Goal: Check status: Check status

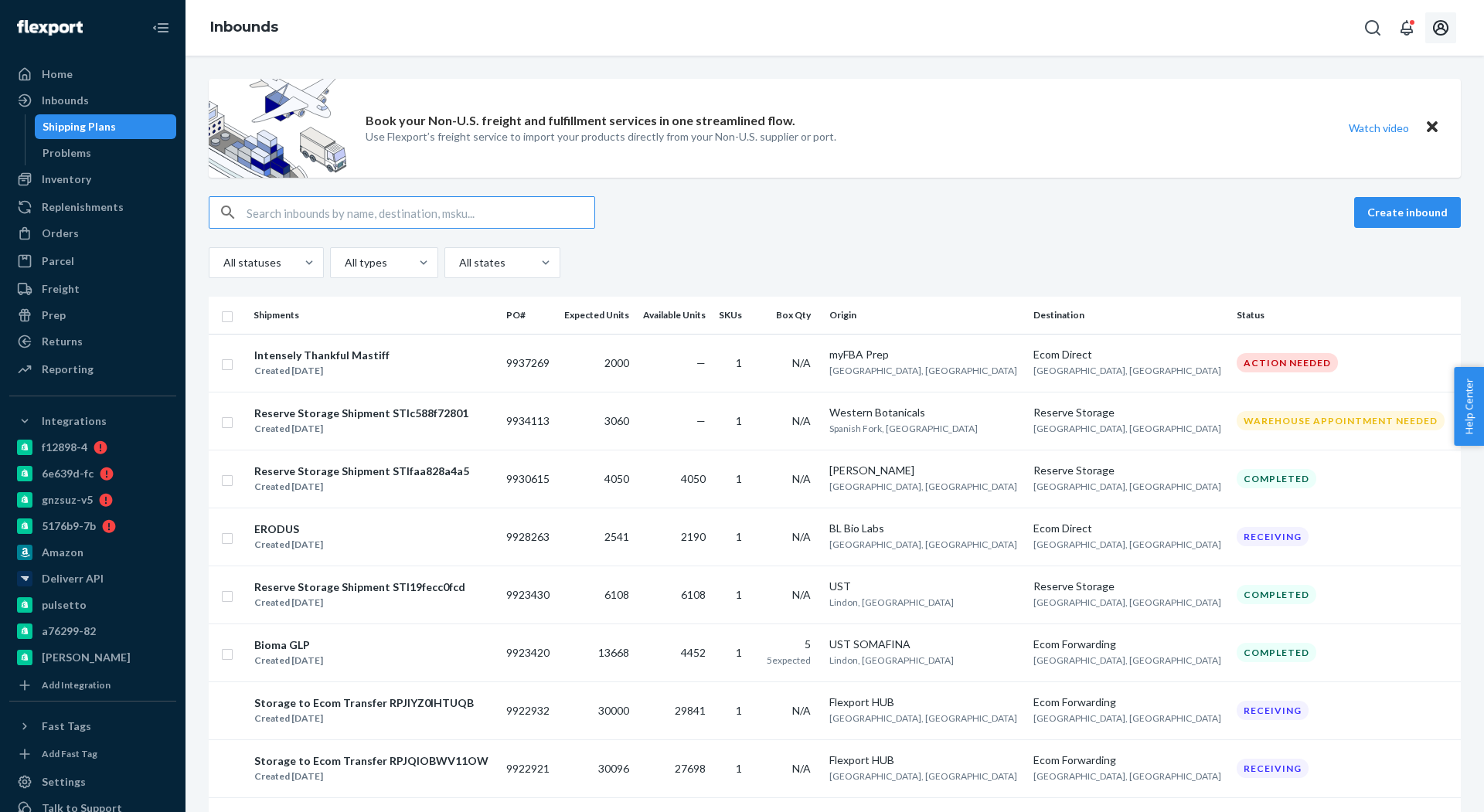
click at [1442, 17] on button "Open account menu" at bounding box center [1441, 28] width 31 height 31
click at [110, 236] on div "Orders" at bounding box center [93, 234] width 164 height 22
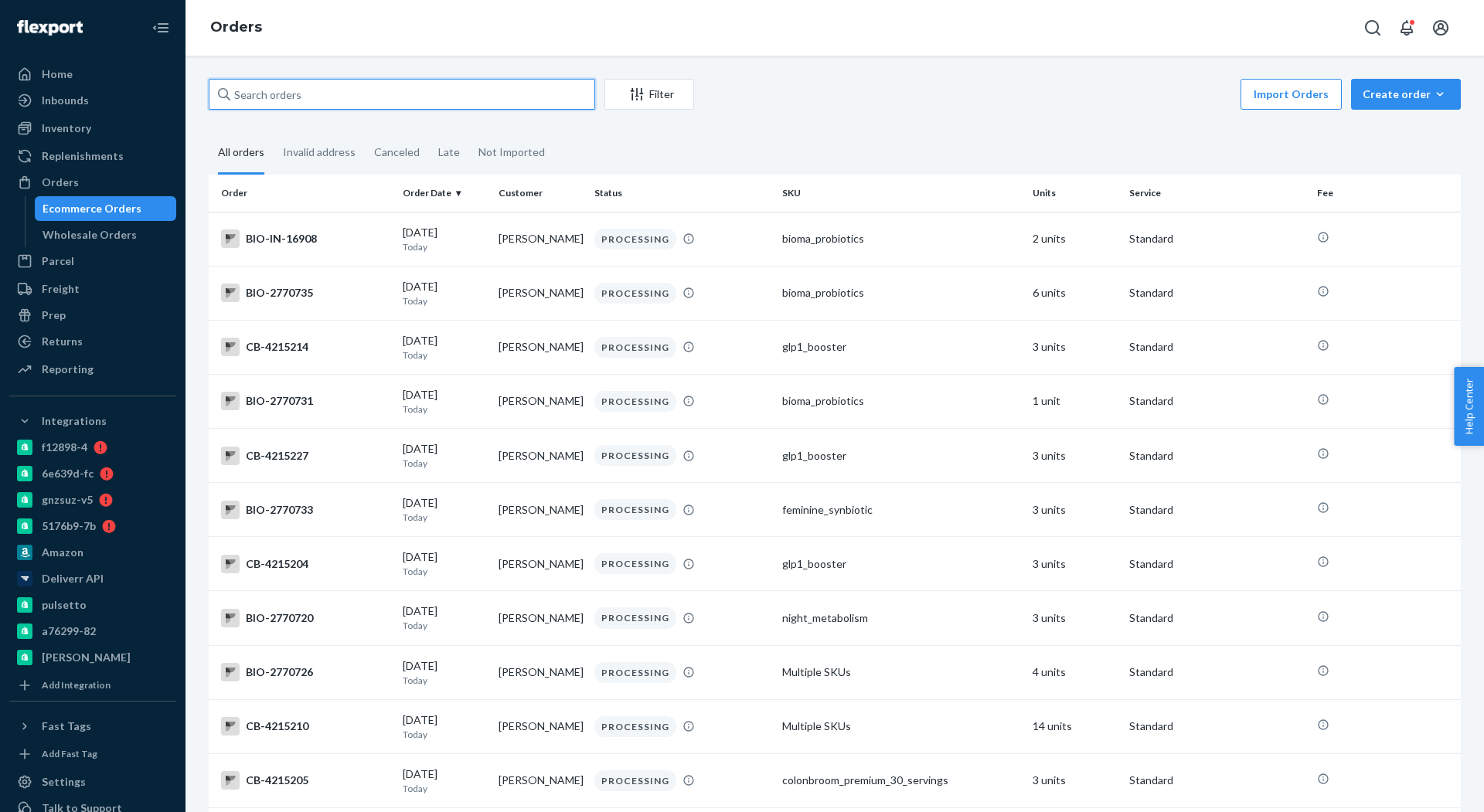
click at [384, 102] on input "text" at bounding box center [402, 94] width 387 height 31
paste input "2540903"
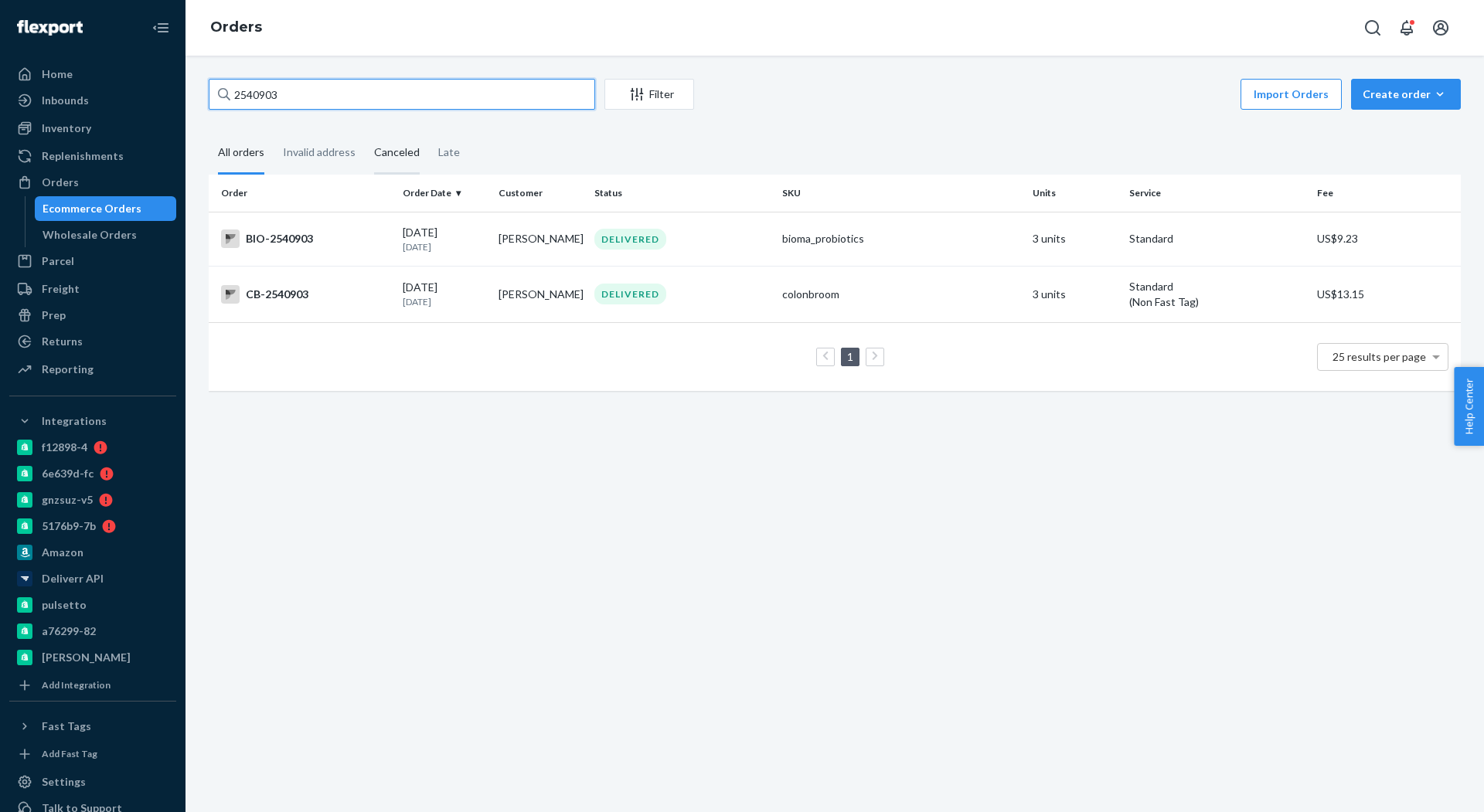
type input "2540903"
click at [308, 245] on div "BIO-2540903" at bounding box center [306, 238] width 169 height 19
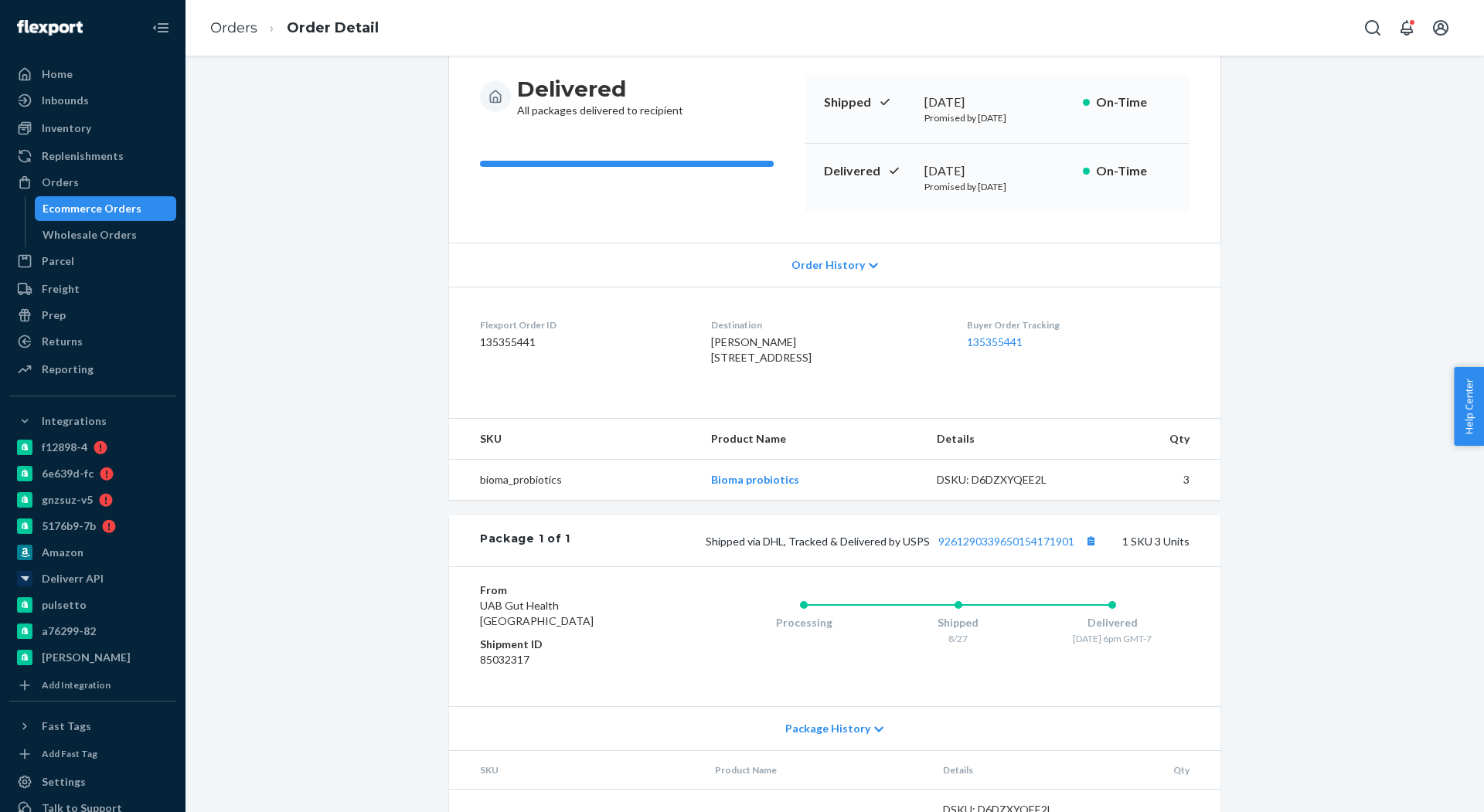
scroll to position [241, 0]
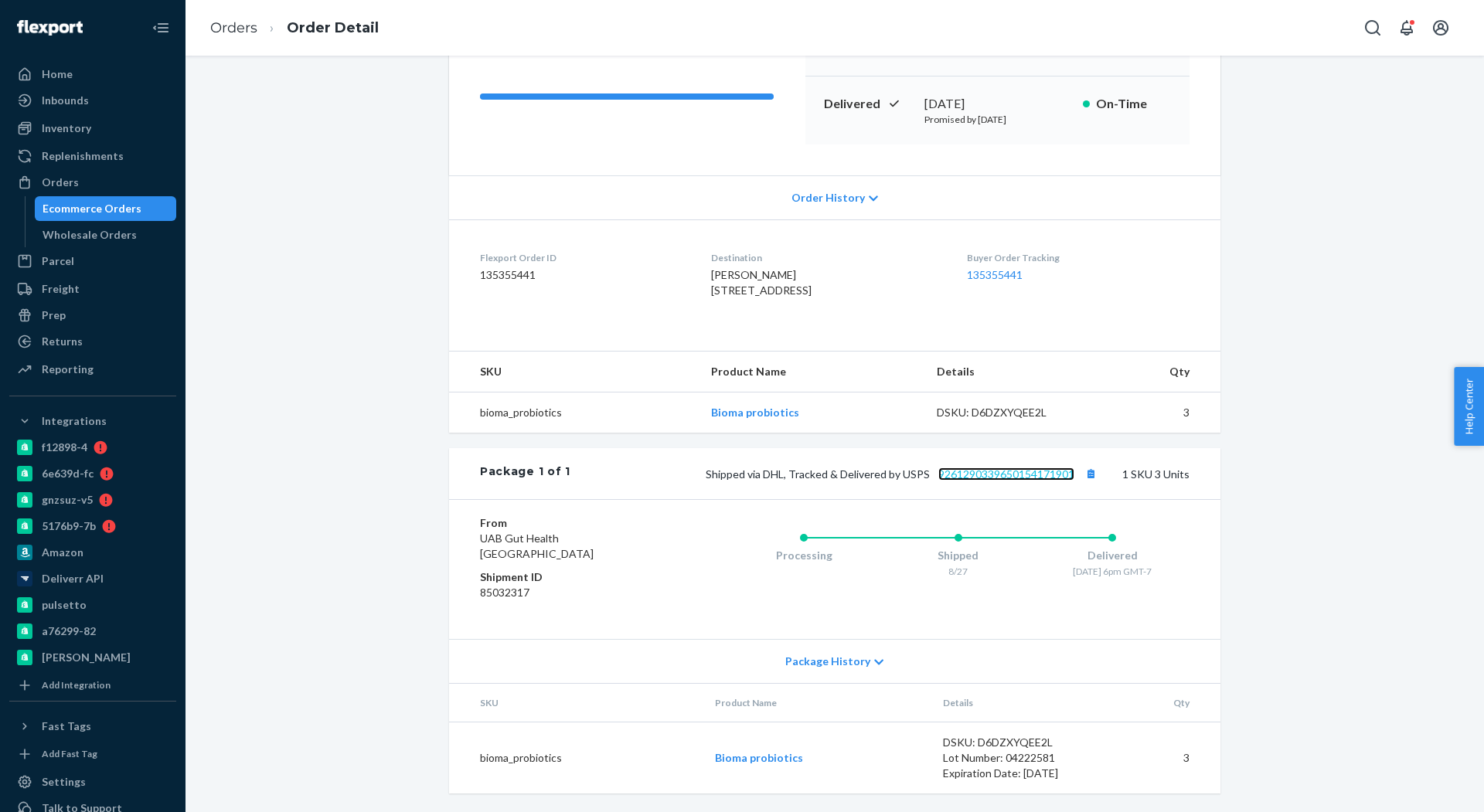
click at [1016, 475] on link "9261290339650154171901" at bounding box center [1006, 474] width 136 height 13
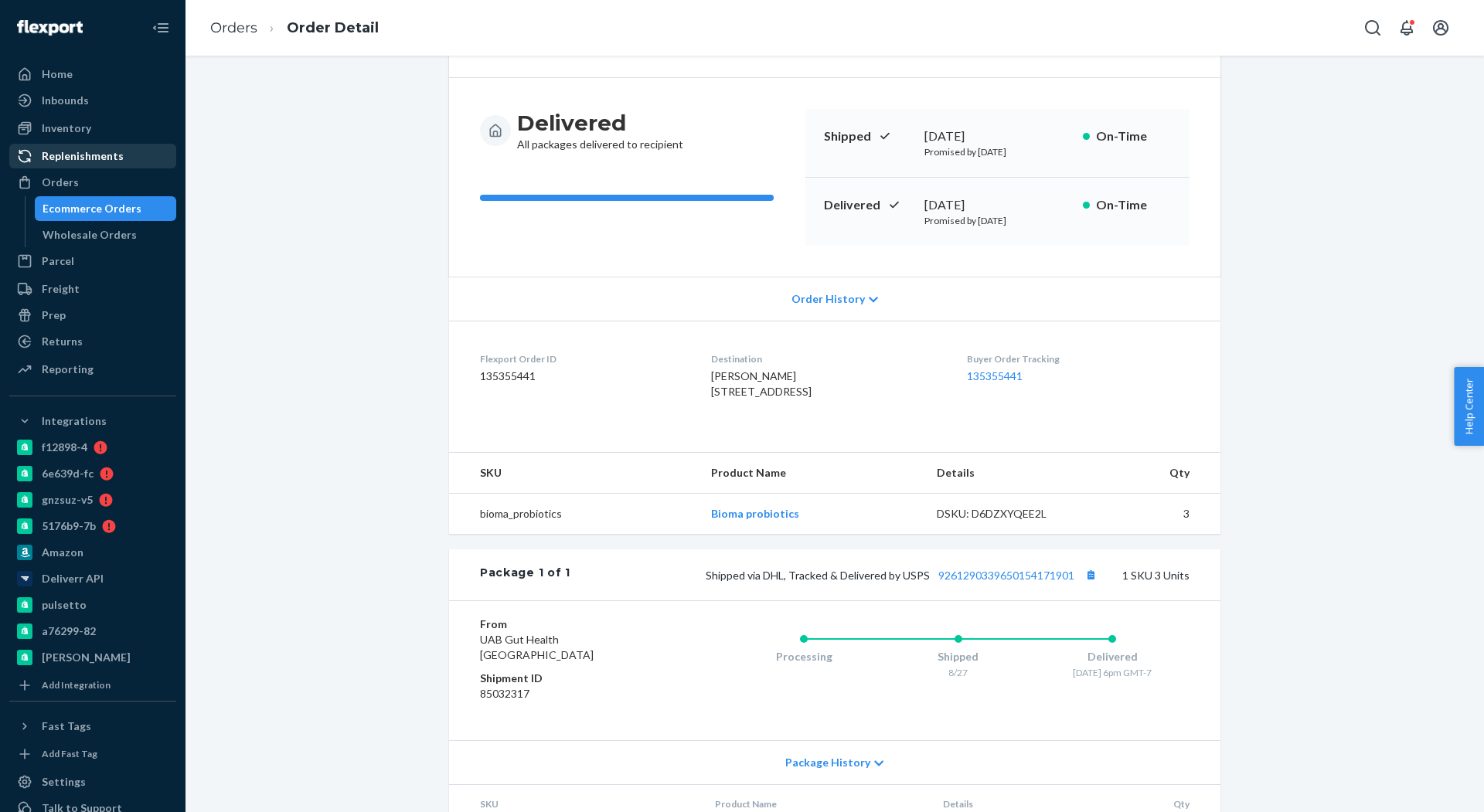
drag, startPoint x: 47, startPoint y: 181, endPoint x: 148, endPoint y: 146, distance: 106.9
click at [47, 181] on div "Orders" at bounding box center [59, 182] width 37 height 15
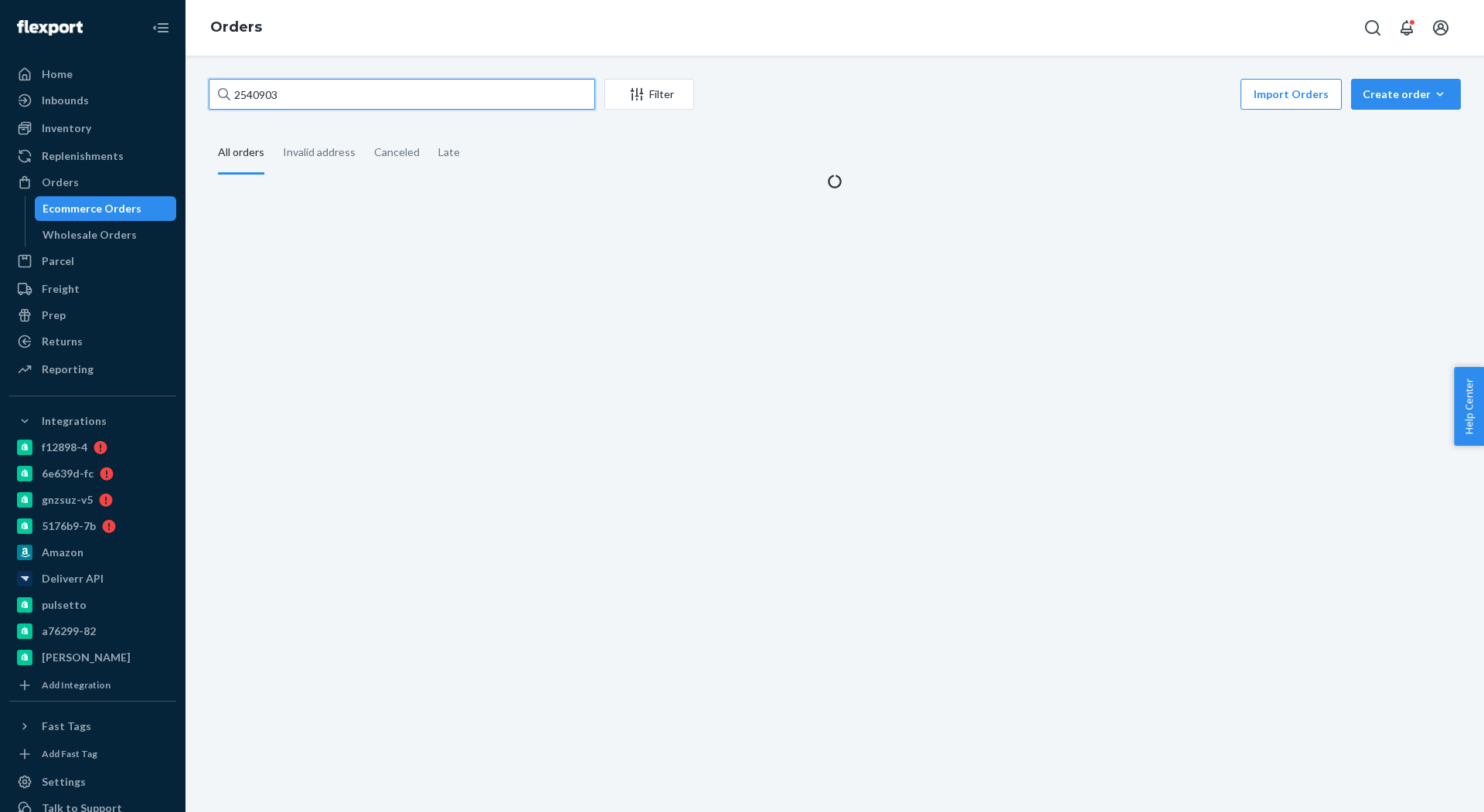
click at [330, 85] on input "2540903" at bounding box center [402, 94] width 387 height 31
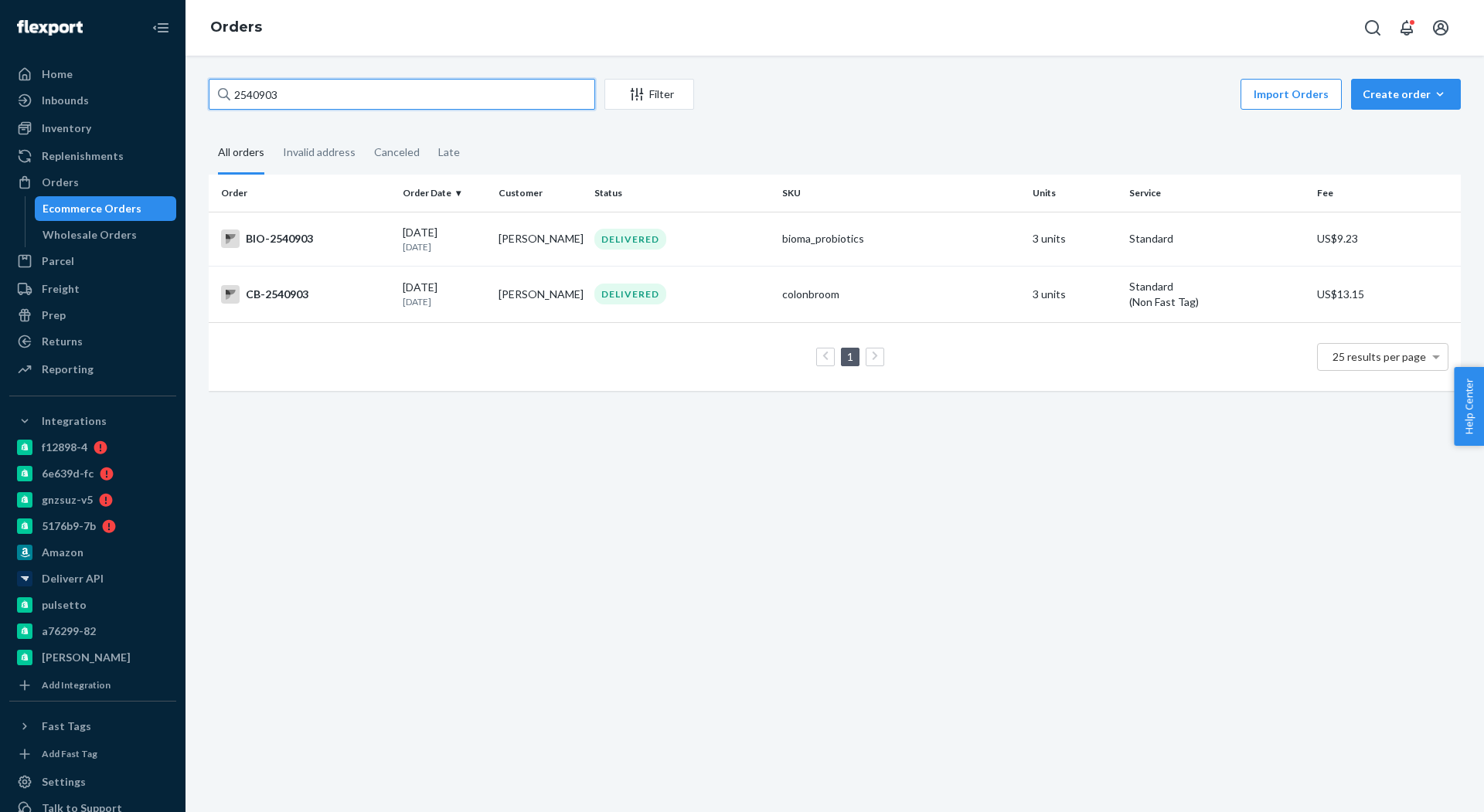
click at [330, 85] on input "2540903" at bounding box center [402, 94] width 387 height 31
paste input "711204"
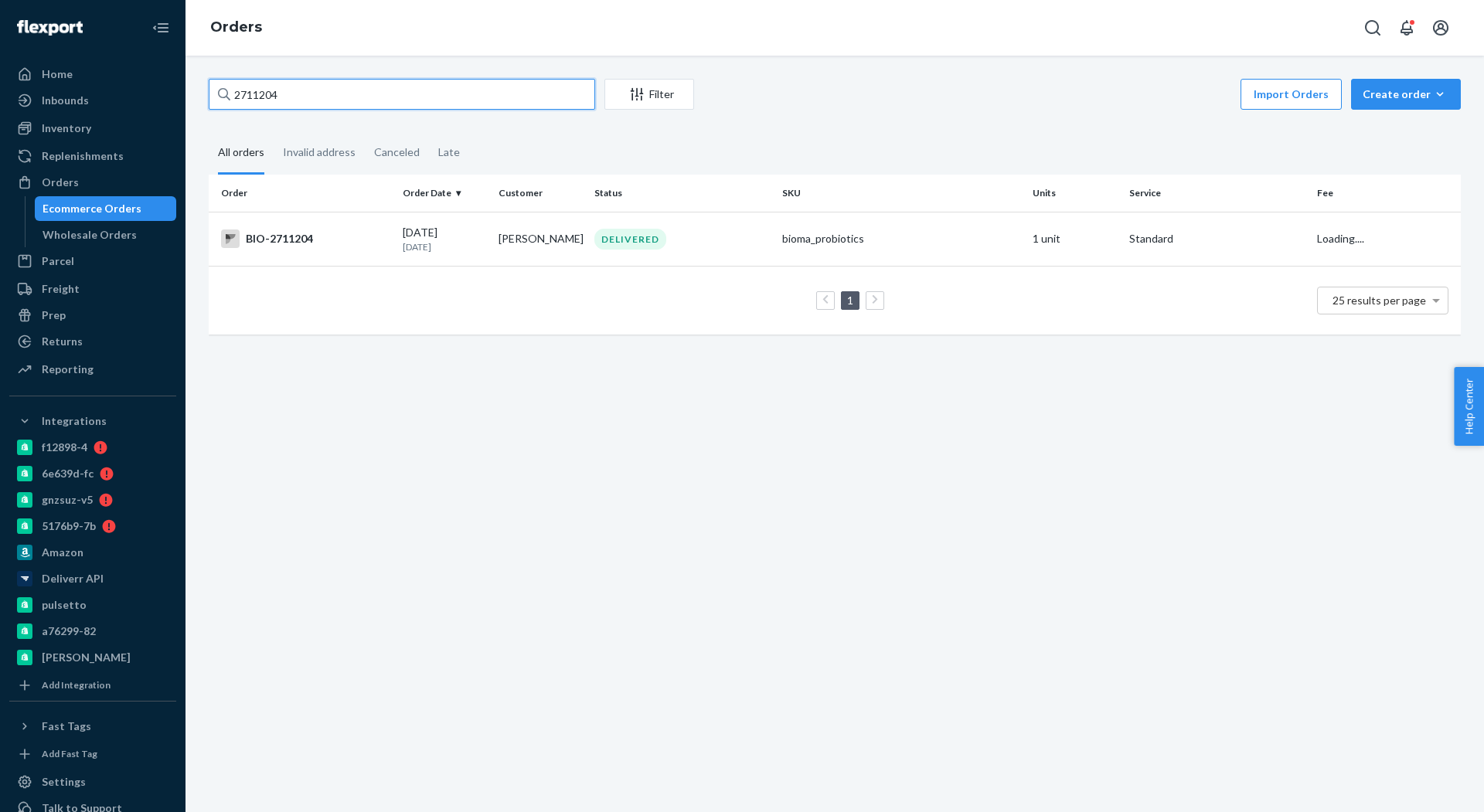
type input "2711204"
click at [303, 234] on div "BIO-2711204" at bounding box center [306, 238] width 169 height 19
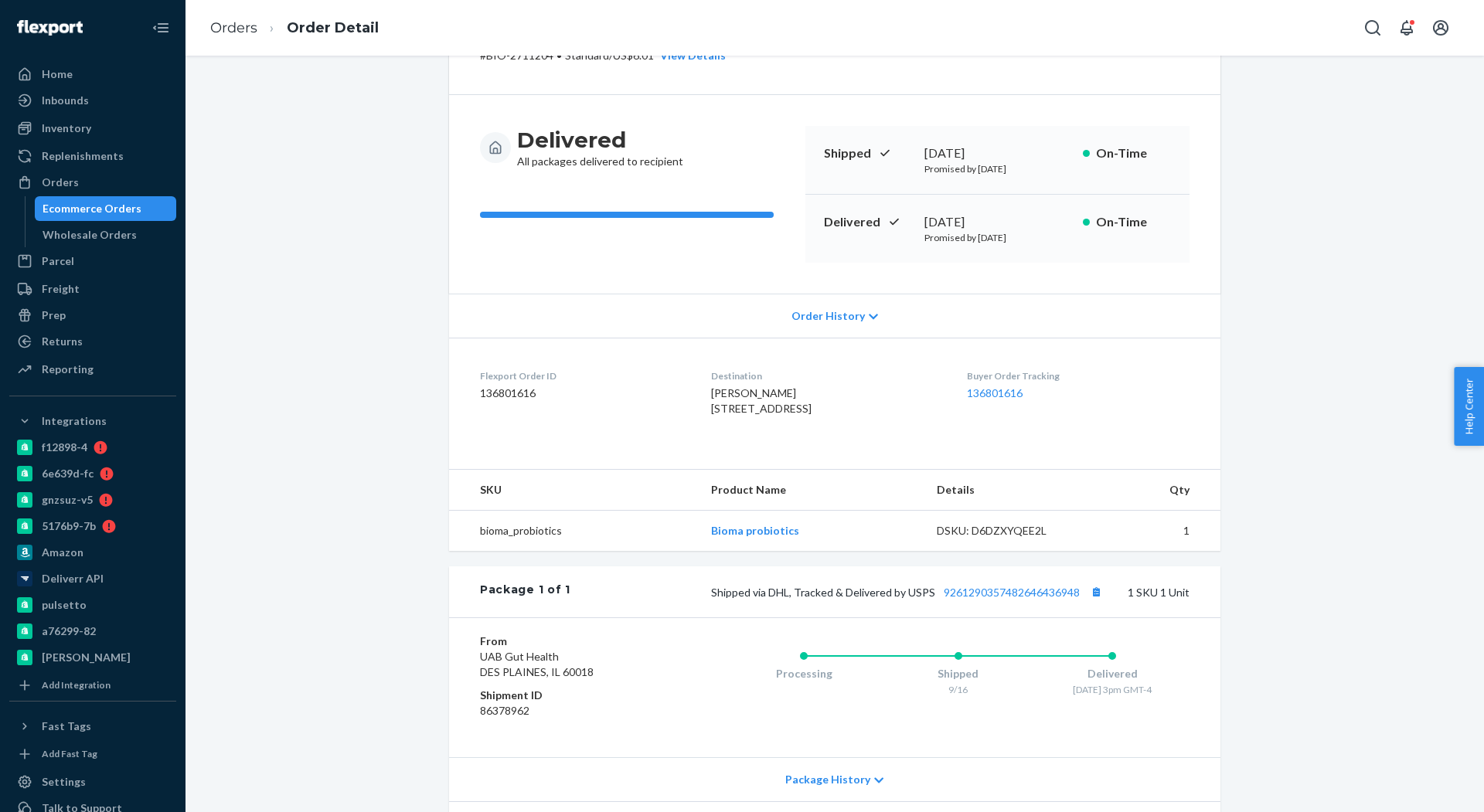
scroll to position [241, 0]
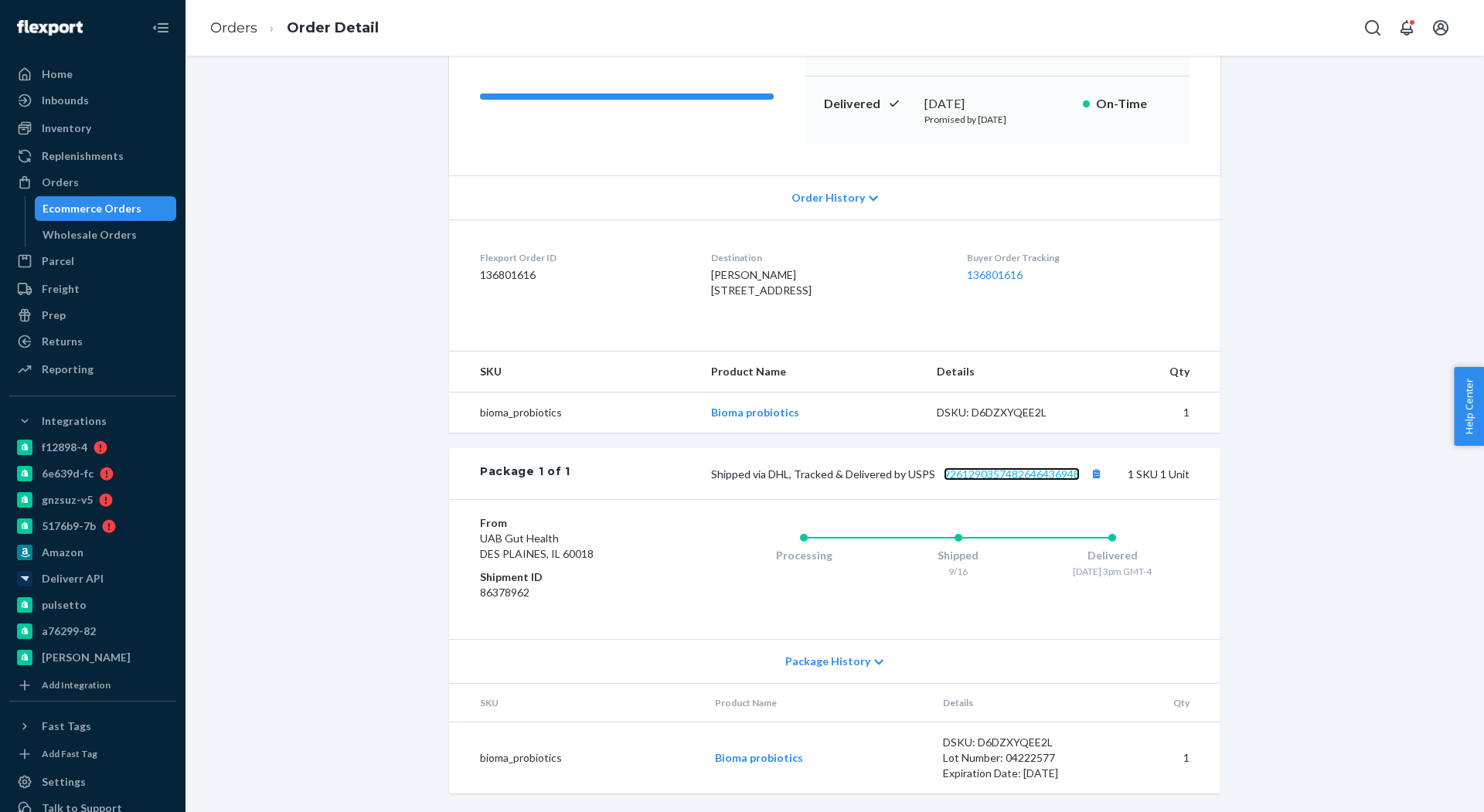
click at [981, 477] on link "9261290357482646436948" at bounding box center [1011, 474] width 136 height 13
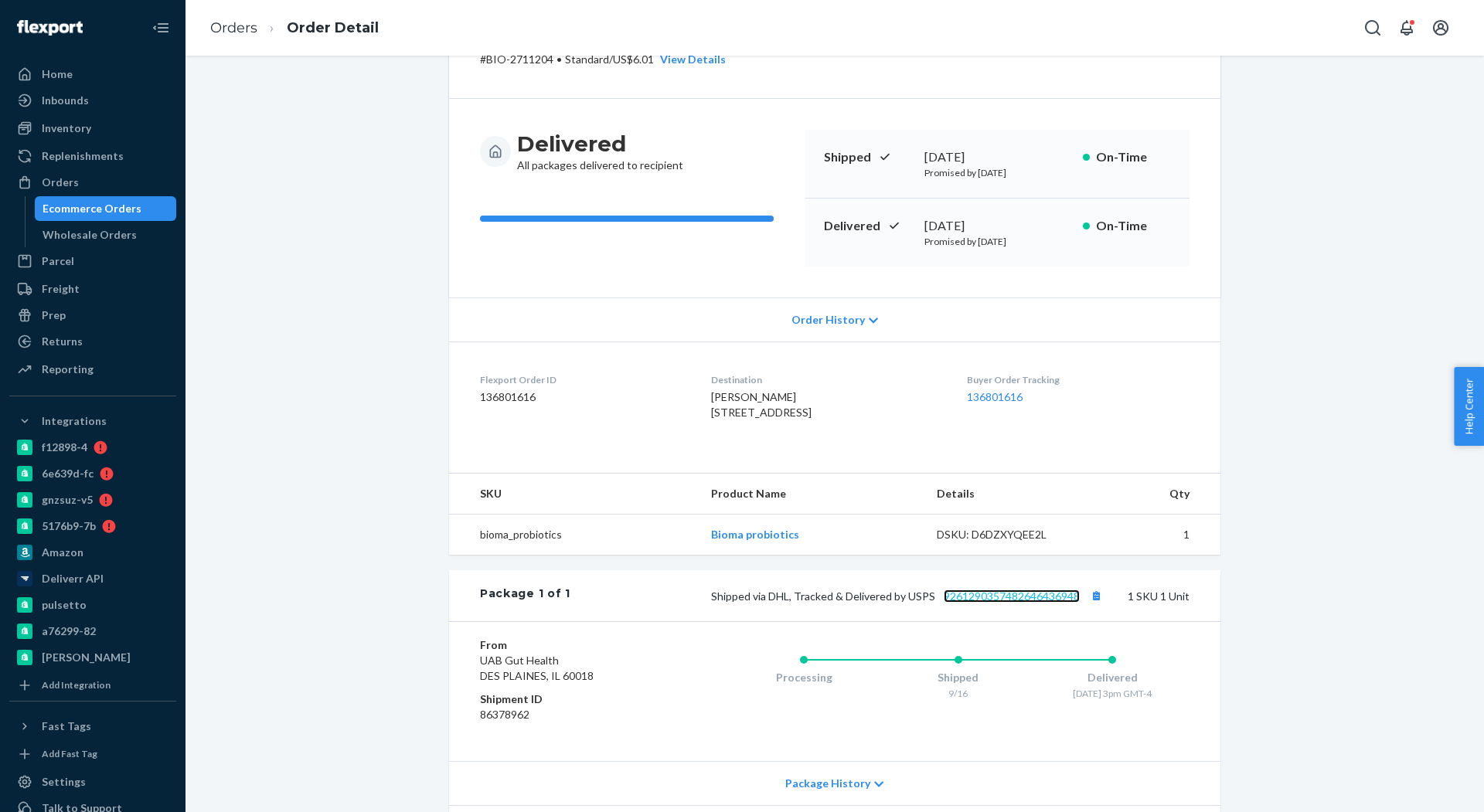
scroll to position [149, 0]
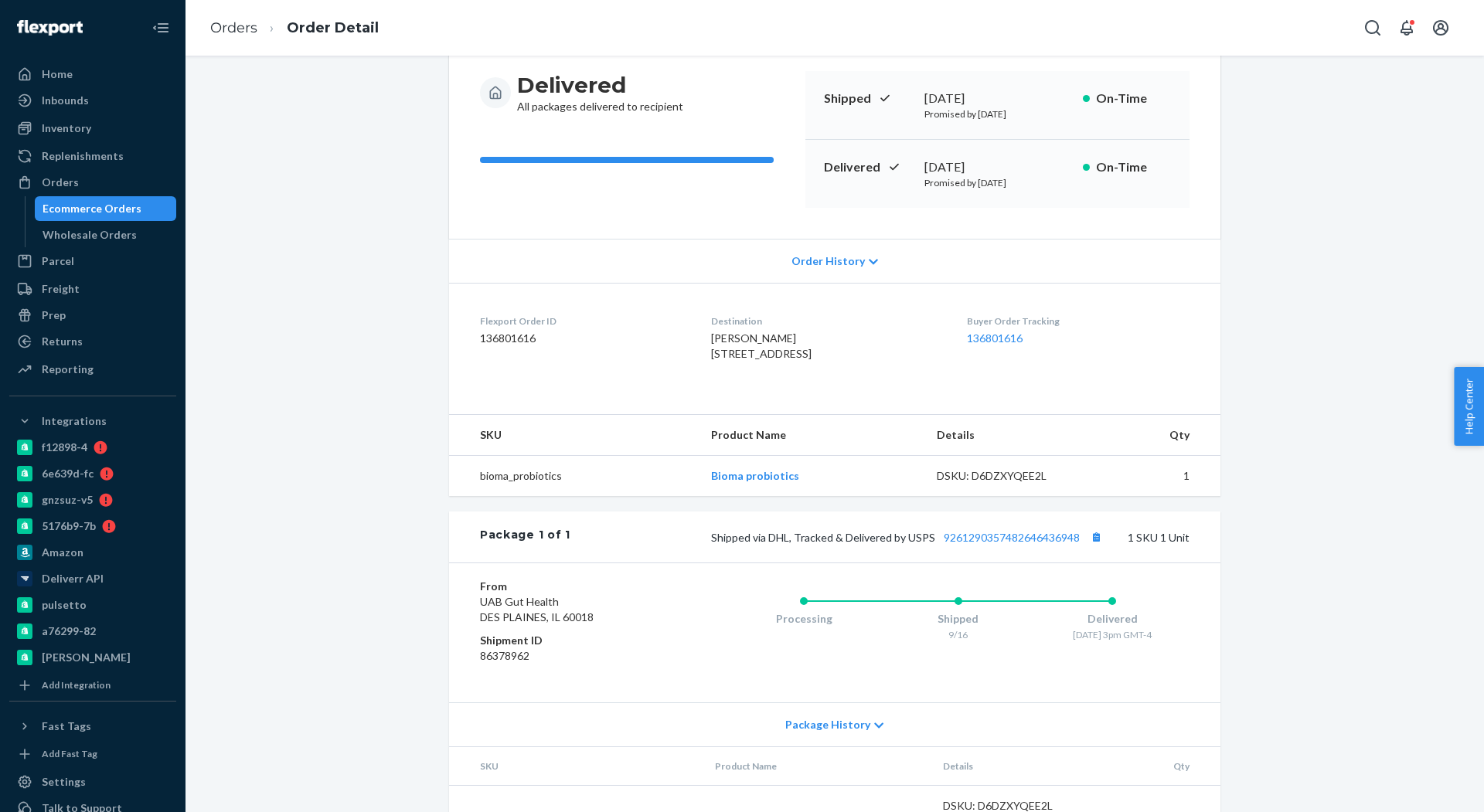
click at [979, 563] on div "Package 1 of 1 Shipped via DHL, Tracked & Delivered by USPS 9261290357482646436…" at bounding box center [835, 537] width 772 height 51
click at [979, 544] on link "9261290357482646436948" at bounding box center [1011, 537] width 136 height 13
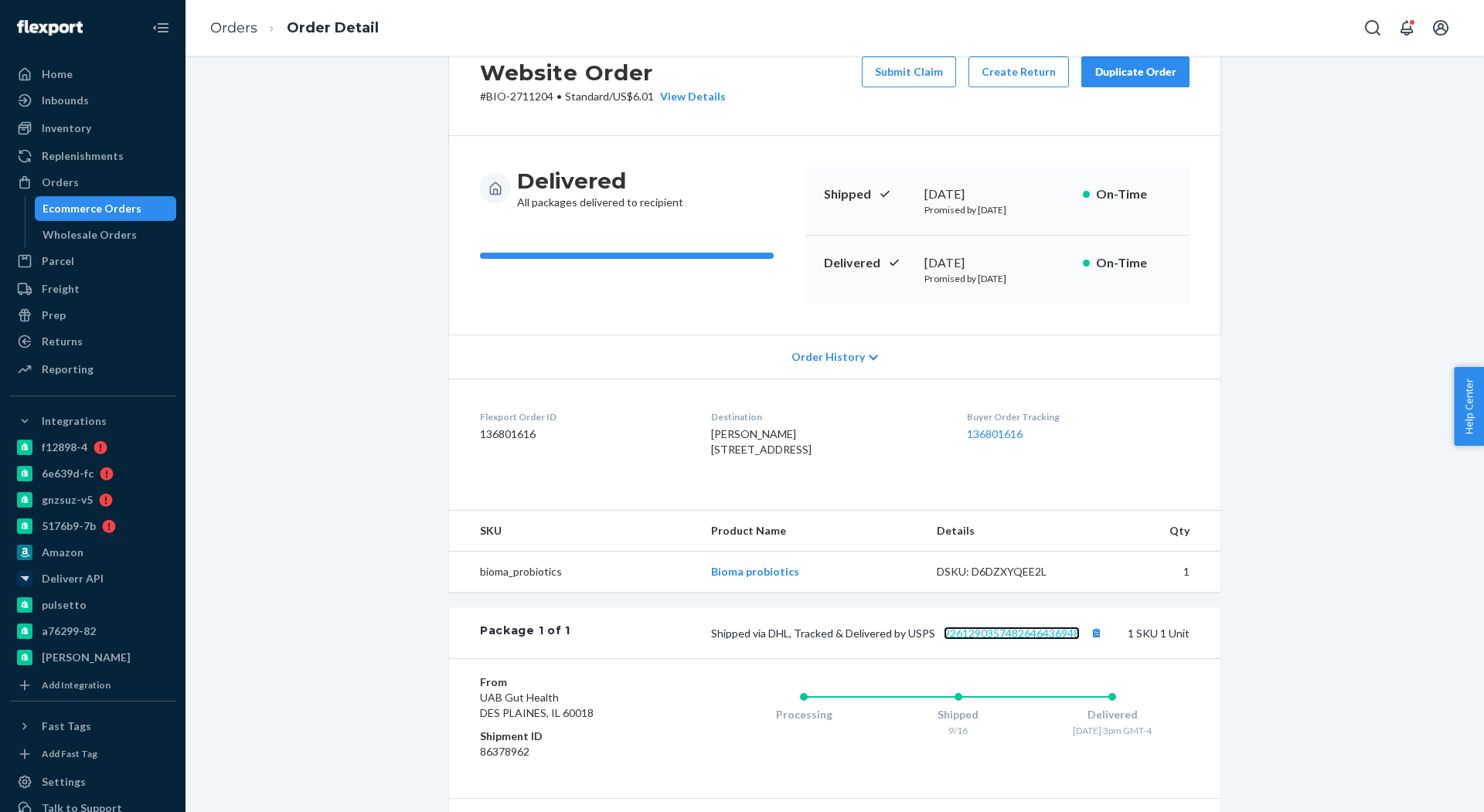
scroll to position [0, 0]
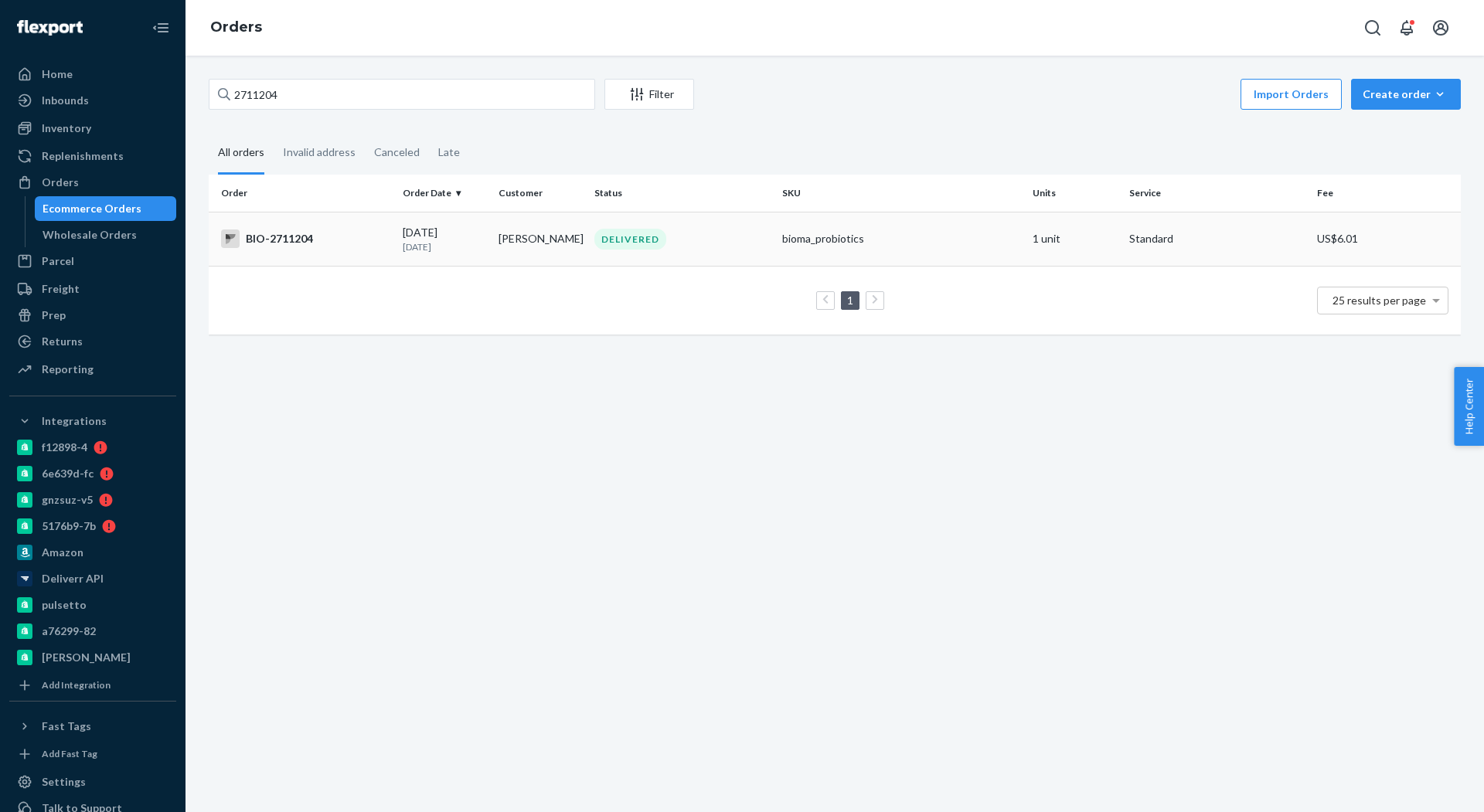
copy tr "[PERSON_NAME]"
drag, startPoint x: 485, startPoint y: 244, endPoint x: 532, endPoint y: 352, distance: 117.8
click at [535, 351] on div "2711204 Filter Import Orders Create order Ecommerce order Removal order All ord…" at bounding box center [835, 433] width 1299 height 756
click at [403, 91] on input "2711204" at bounding box center [402, 94] width 387 height 31
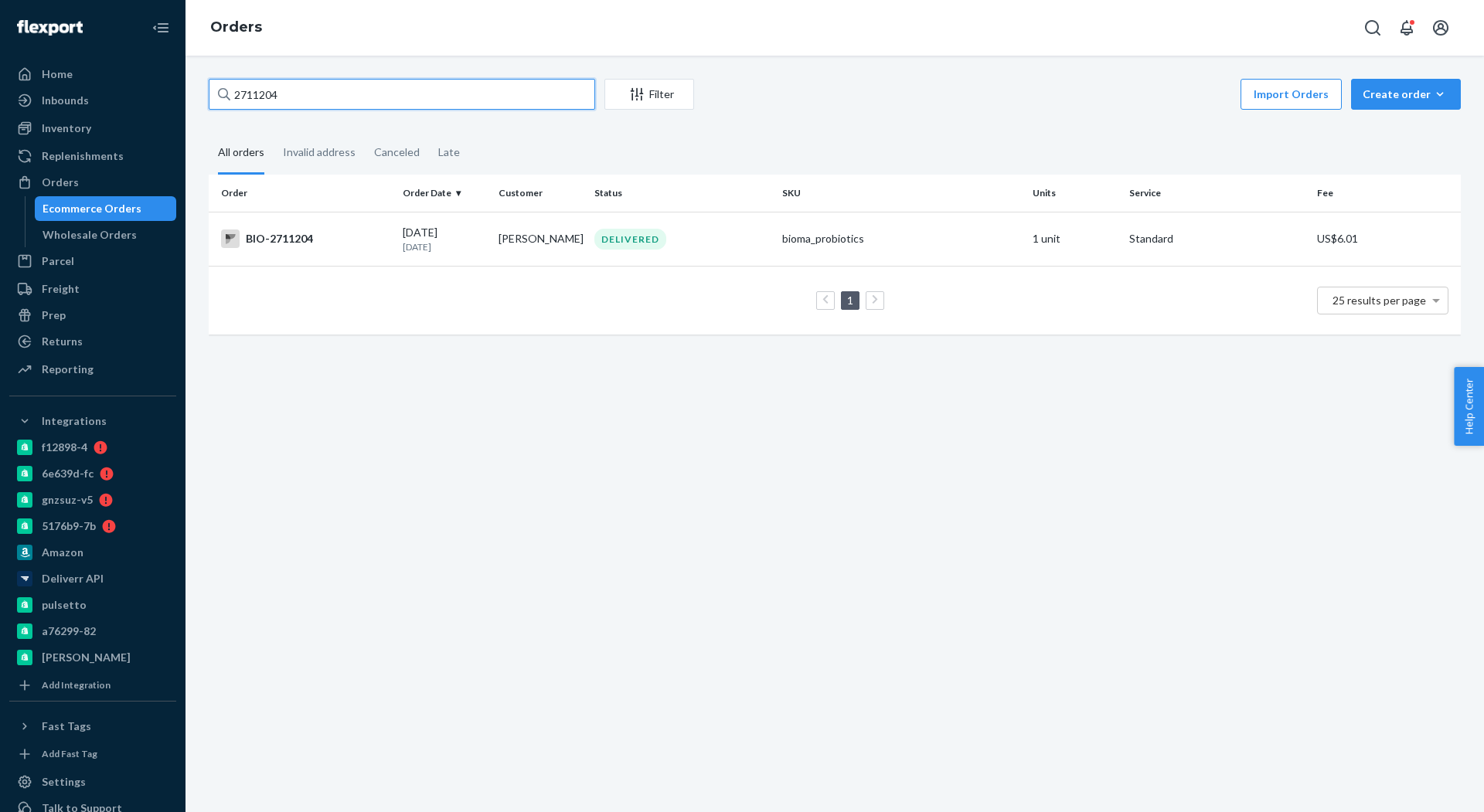
paste input "[PERSON_NAME]"
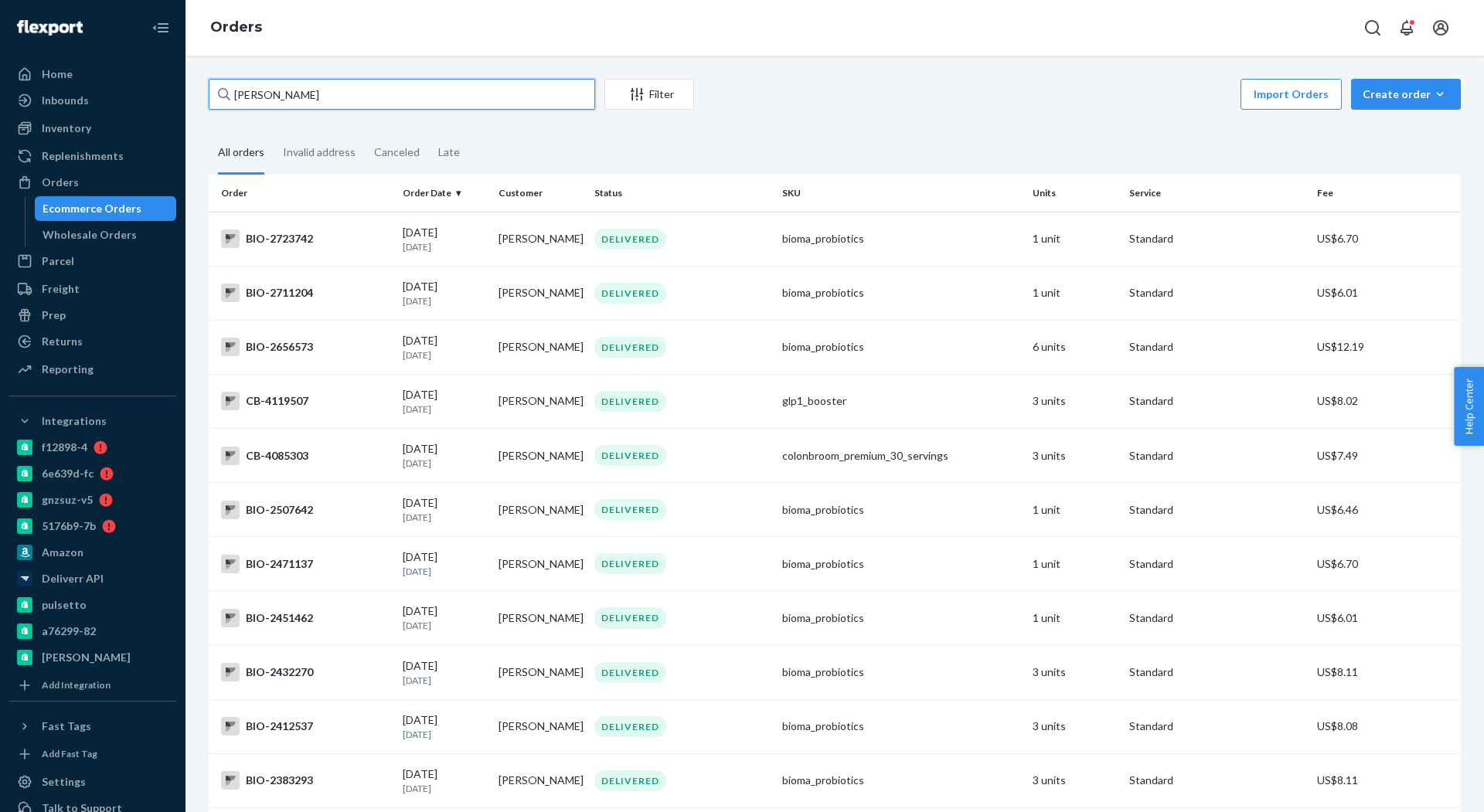
click at [538, 91] on input "[PERSON_NAME]" at bounding box center [402, 94] width 387 height 31
paste input "2756515"
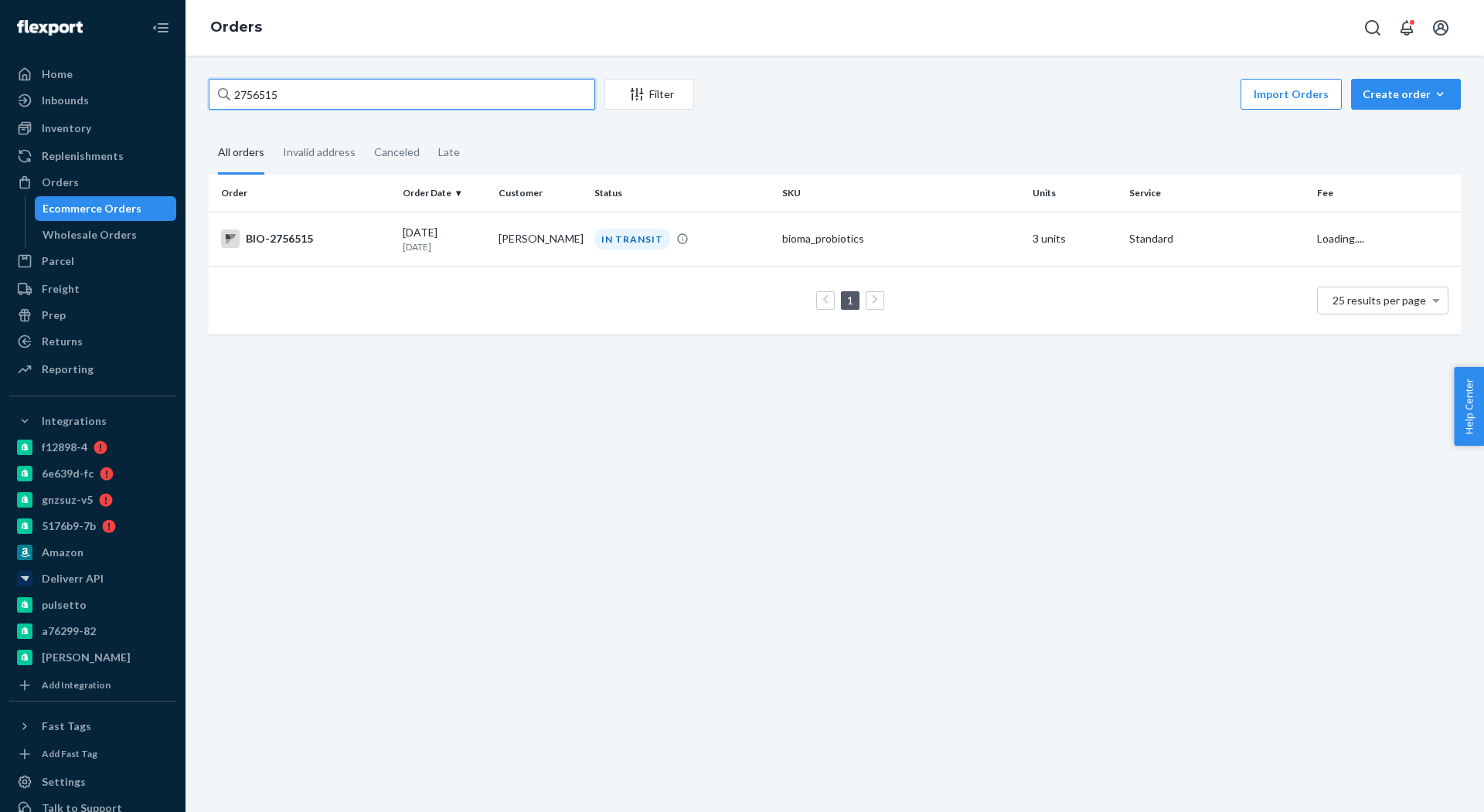
type input "2756515"
click at [283, 244] on div "BIO-2756515" at bounding box center [306, 238] width 169 height 19
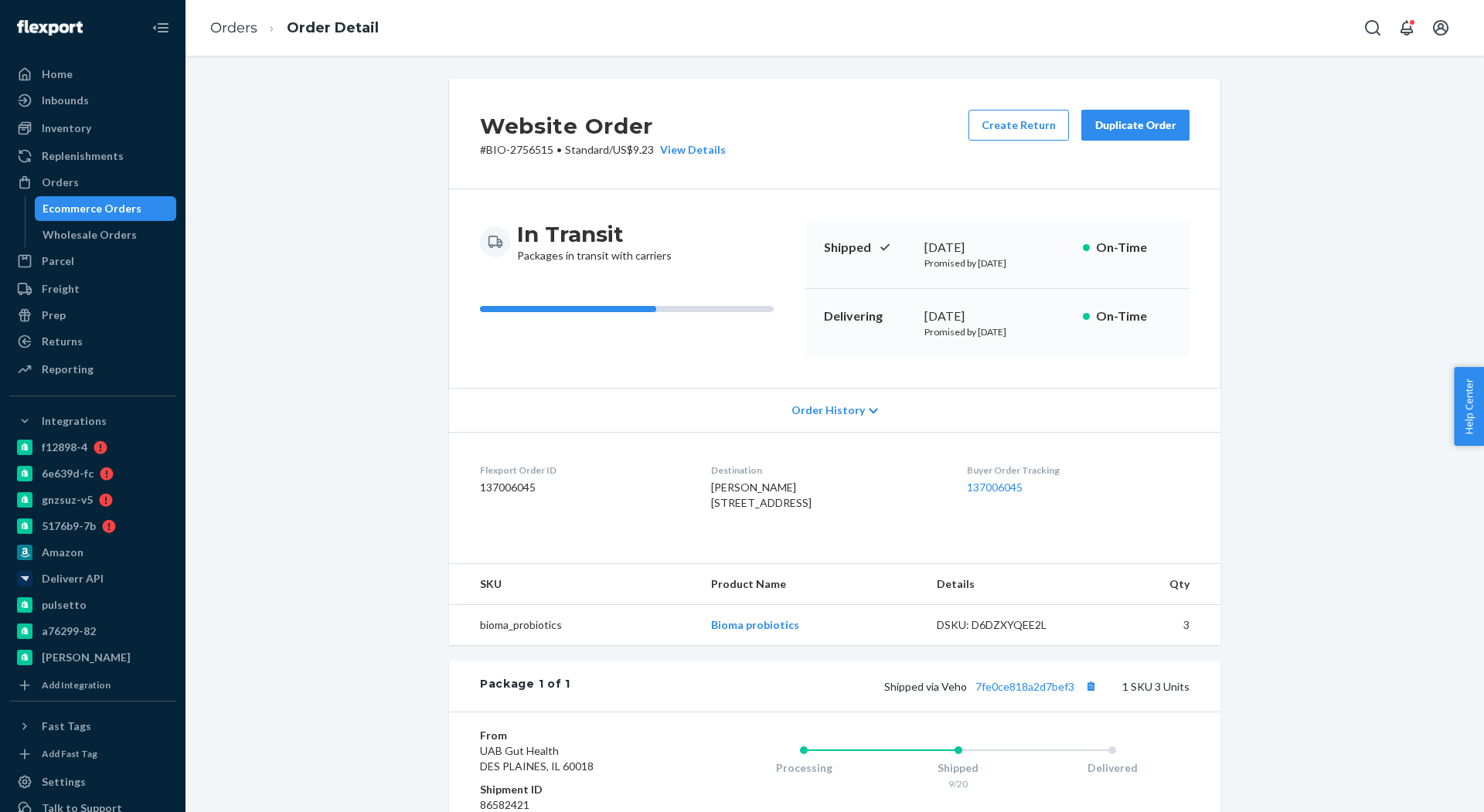
scroll to position [241, 0]
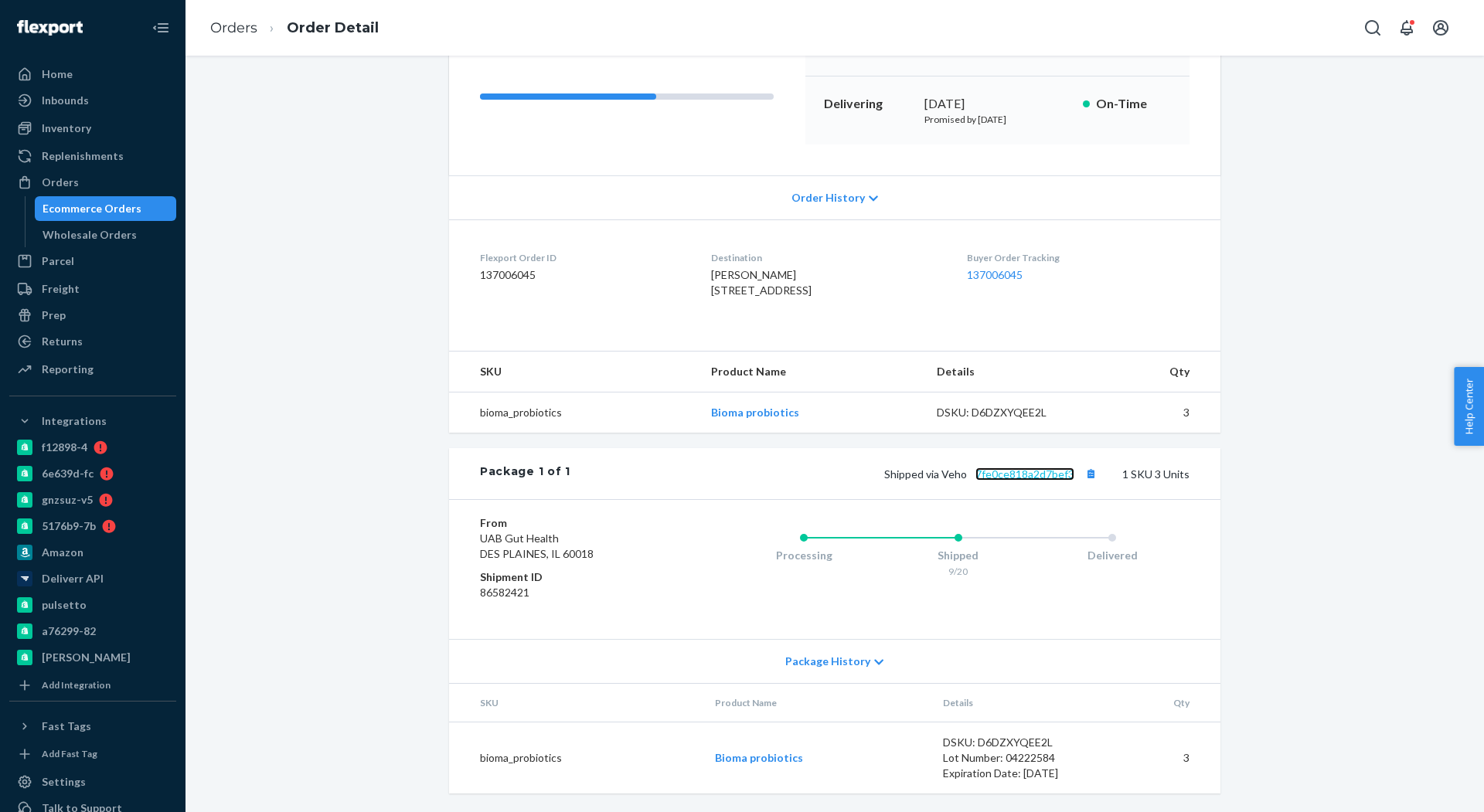
click at [1025, 479] on link "7fe0ce818a2d7bef3" at bounding box center [1025, 474] width 99 height 13
click at [137, 177] on div "Orders" at bounding box center [93, 183] width 164 height 22
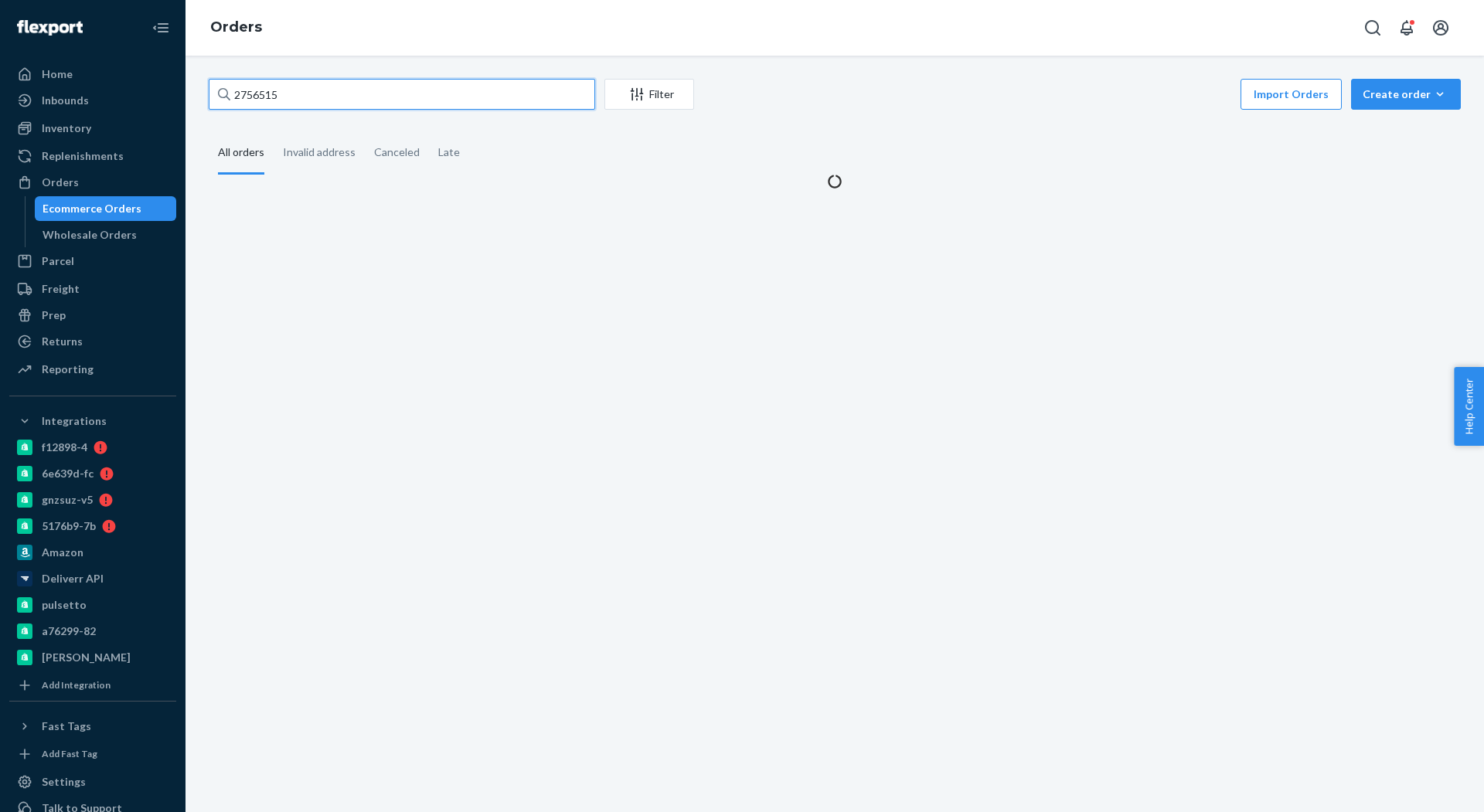
click at [338, 91] on input "2756515" at bounding box center [402, 94] width 387 height 31
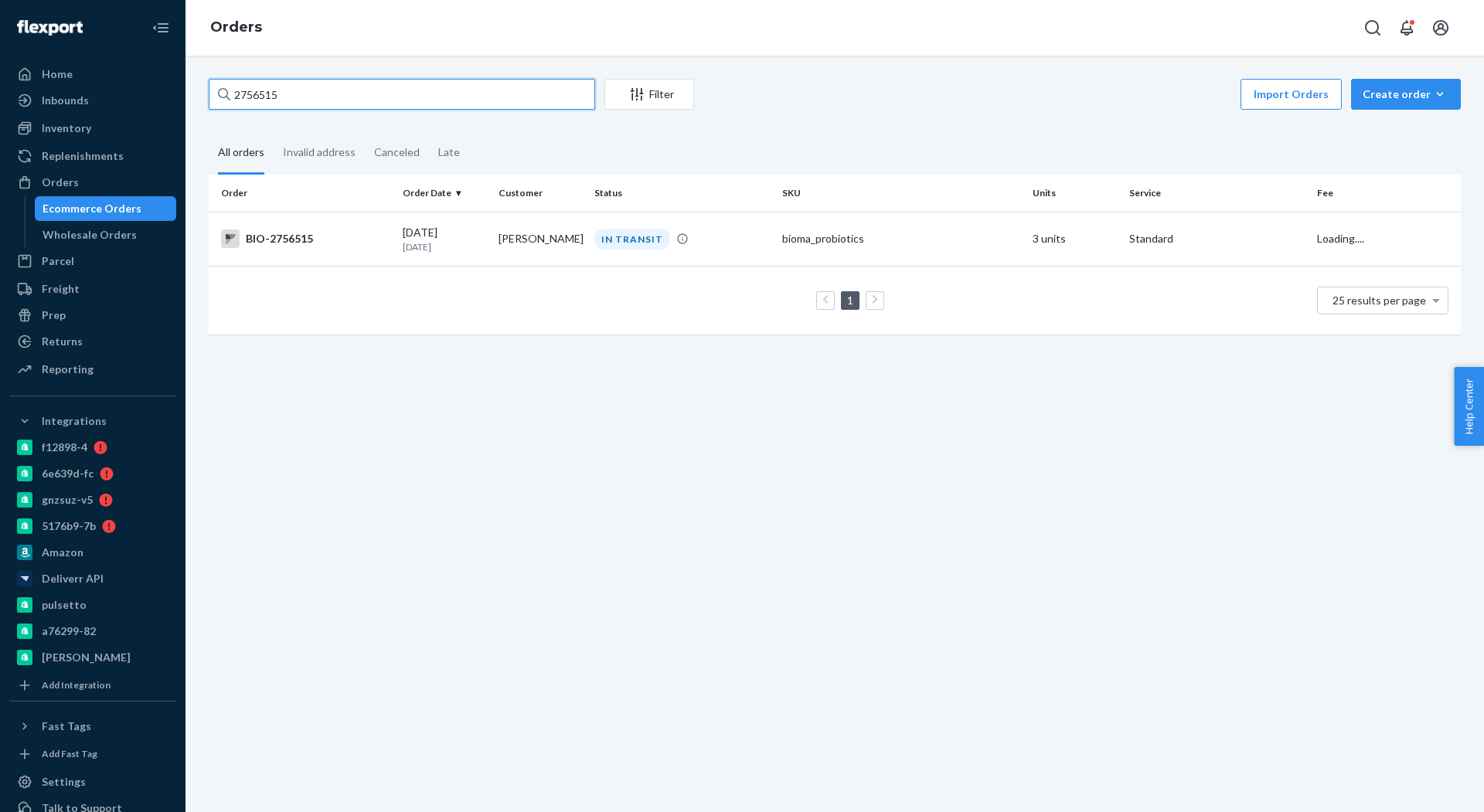
paste input "25020"
click at [338, 91] on input "2756515" at bounding box center [402, 94] width 387 height 31
type input "2725020"
click at [289, 240] on div "BIO-2725020" at bounding box center [306, 238] width 169 height 19
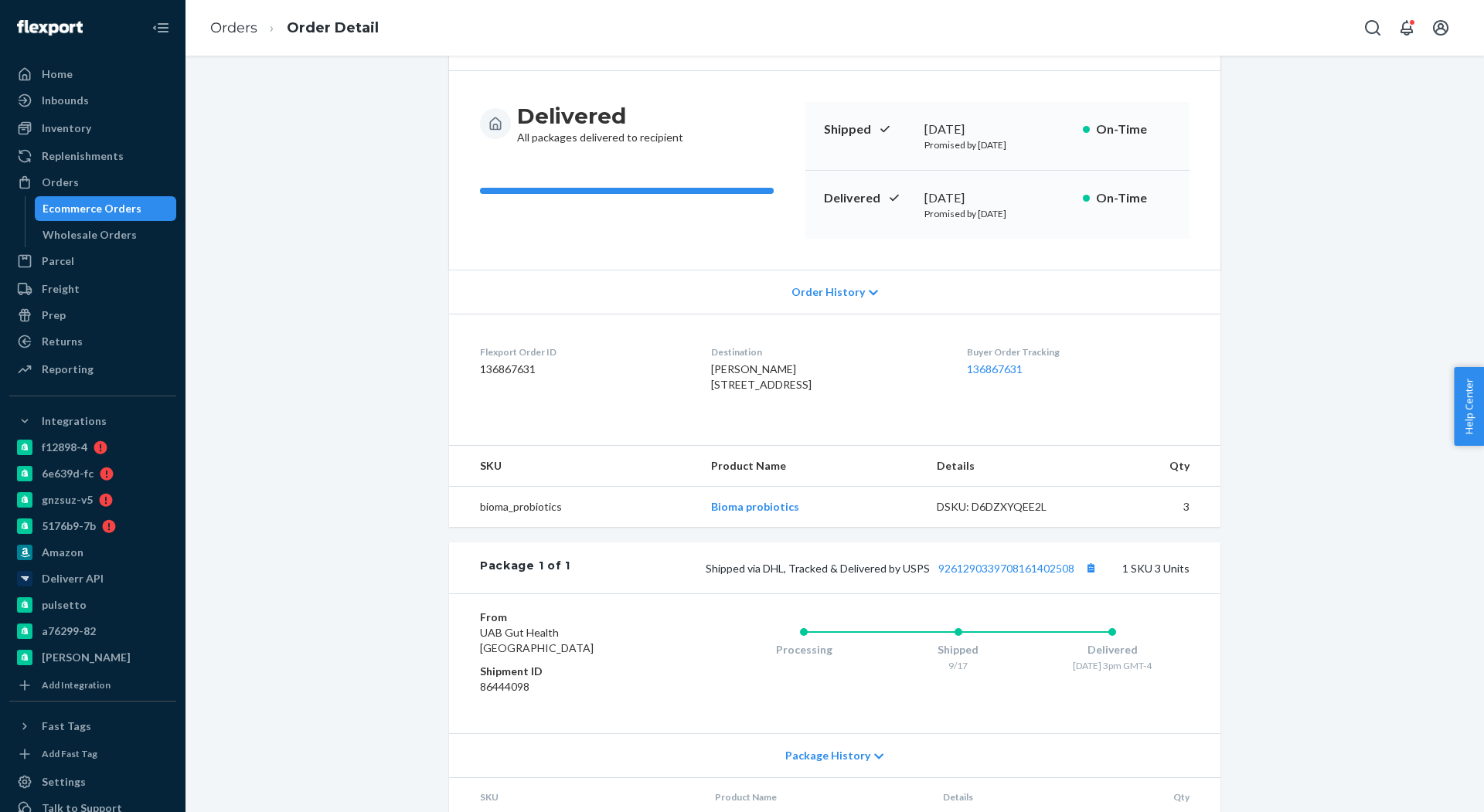
scroll to position [241, 0]
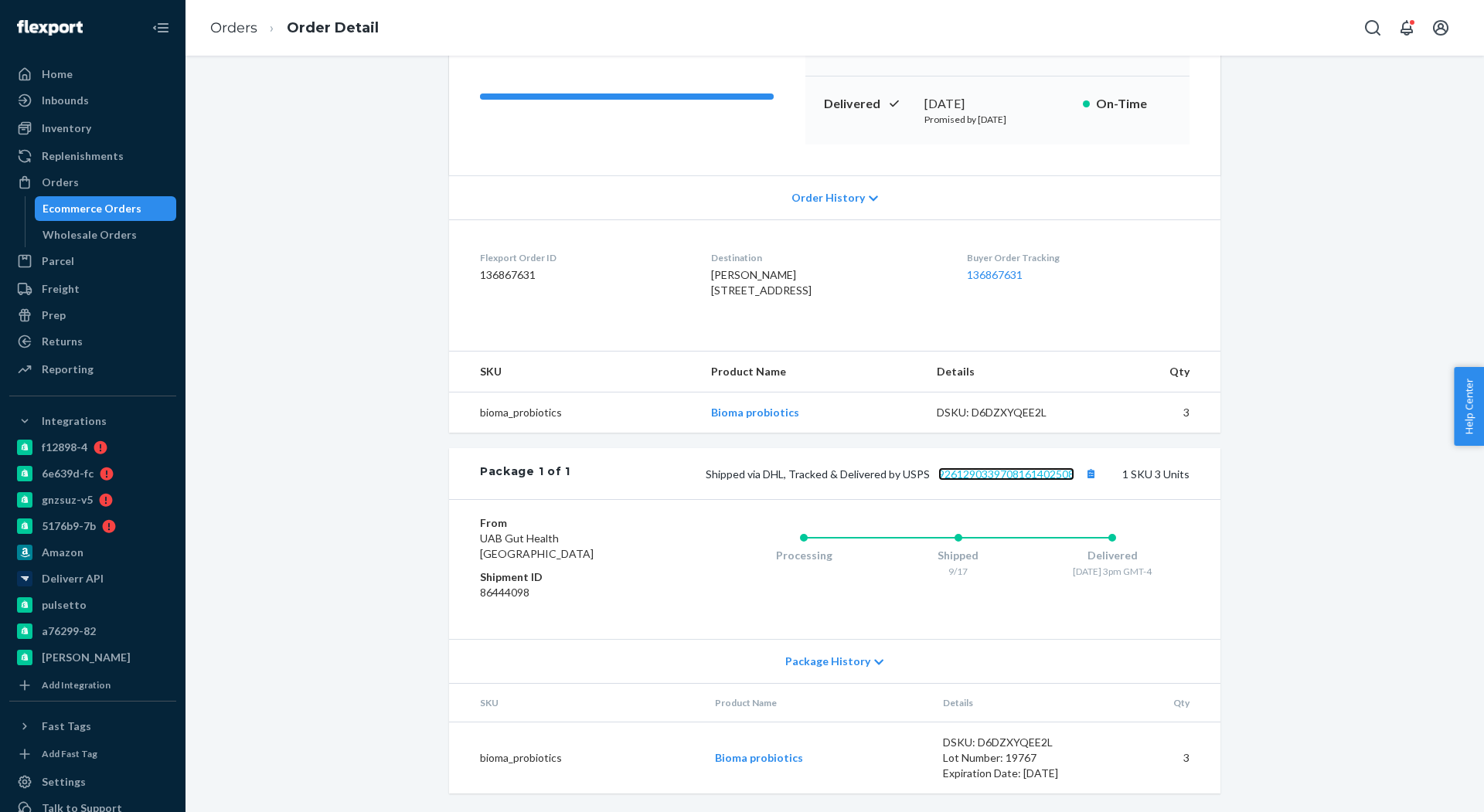
click at [987, 471] on link "9261290339708161402508" at bounding box center [1006, 474] width 136 height 13
click at [75, 179] on div "Orders" at bounding box center [59, 182] width 37 height 15
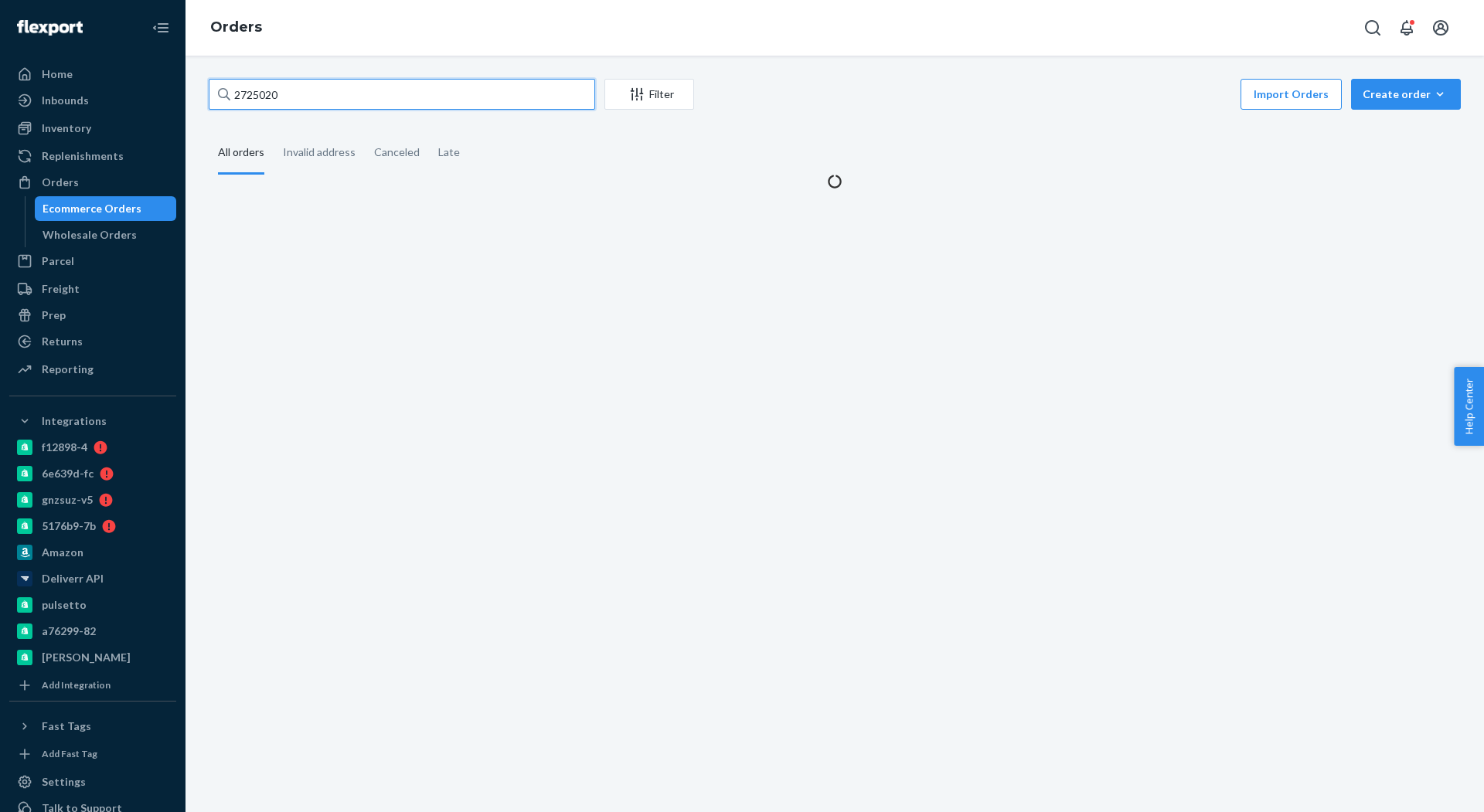
click at [325, 98] on input "2725020" at bounding box center [402, 94] width 387 height 31
paste input "686457"
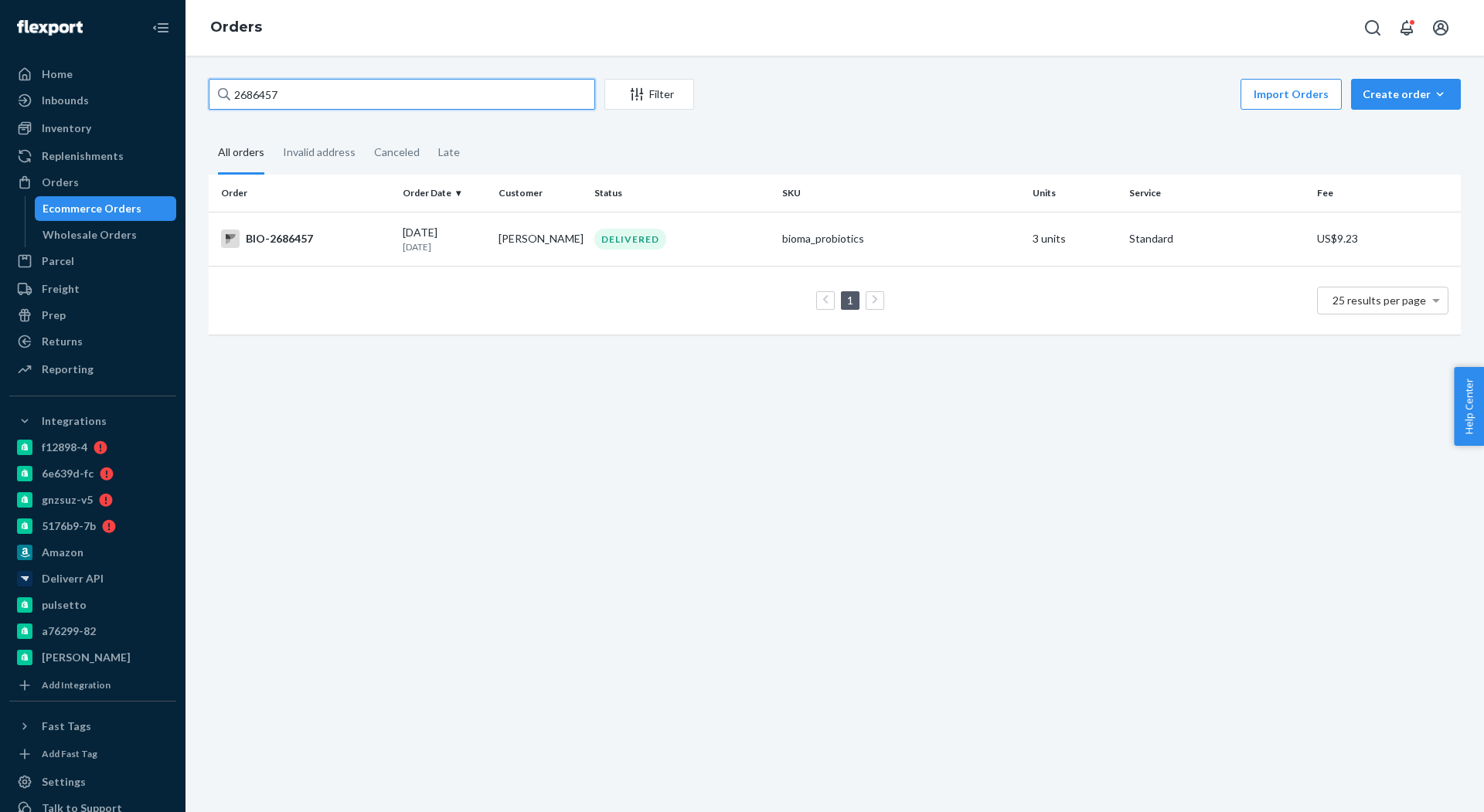
click at [386, 102] on input "2686457" at bounding box center [402, 94] width 387 height 31
paste input "744290"
click at [437, 96] on input "2744290" at bounding box center [402, 94] width 387 height 31
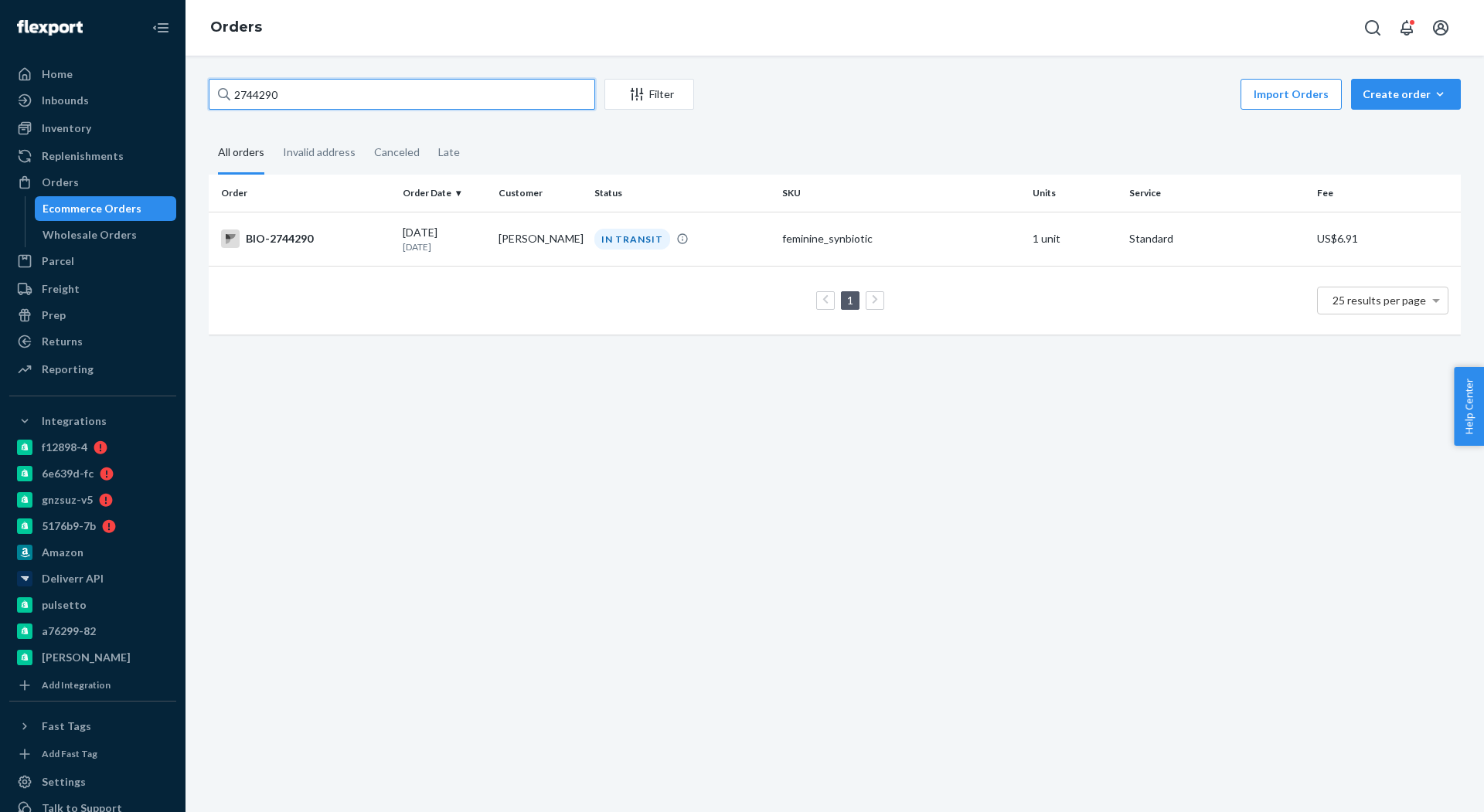
paste input "653893"
click at [478, 82] on input "2653893" at bounding box center [402, 94] width 387 height 31
paste input "95414"
click at [464, 95] on input "2695414" at bounding box center [402, 94] width 387 height 31
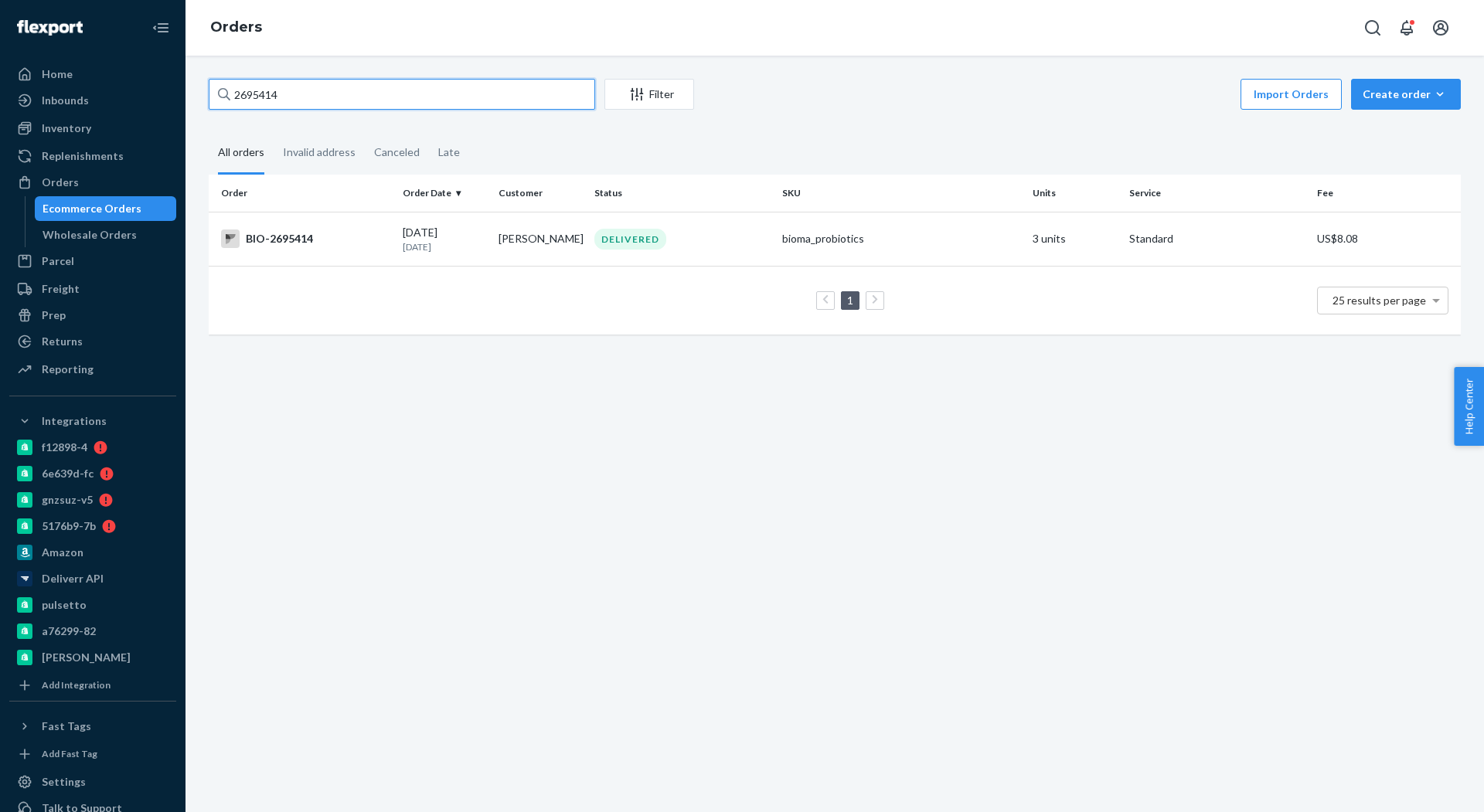
paste input "76642"
click at [464, 95] on input "2695414" at bounding box center [402, 94] width 387 height 31
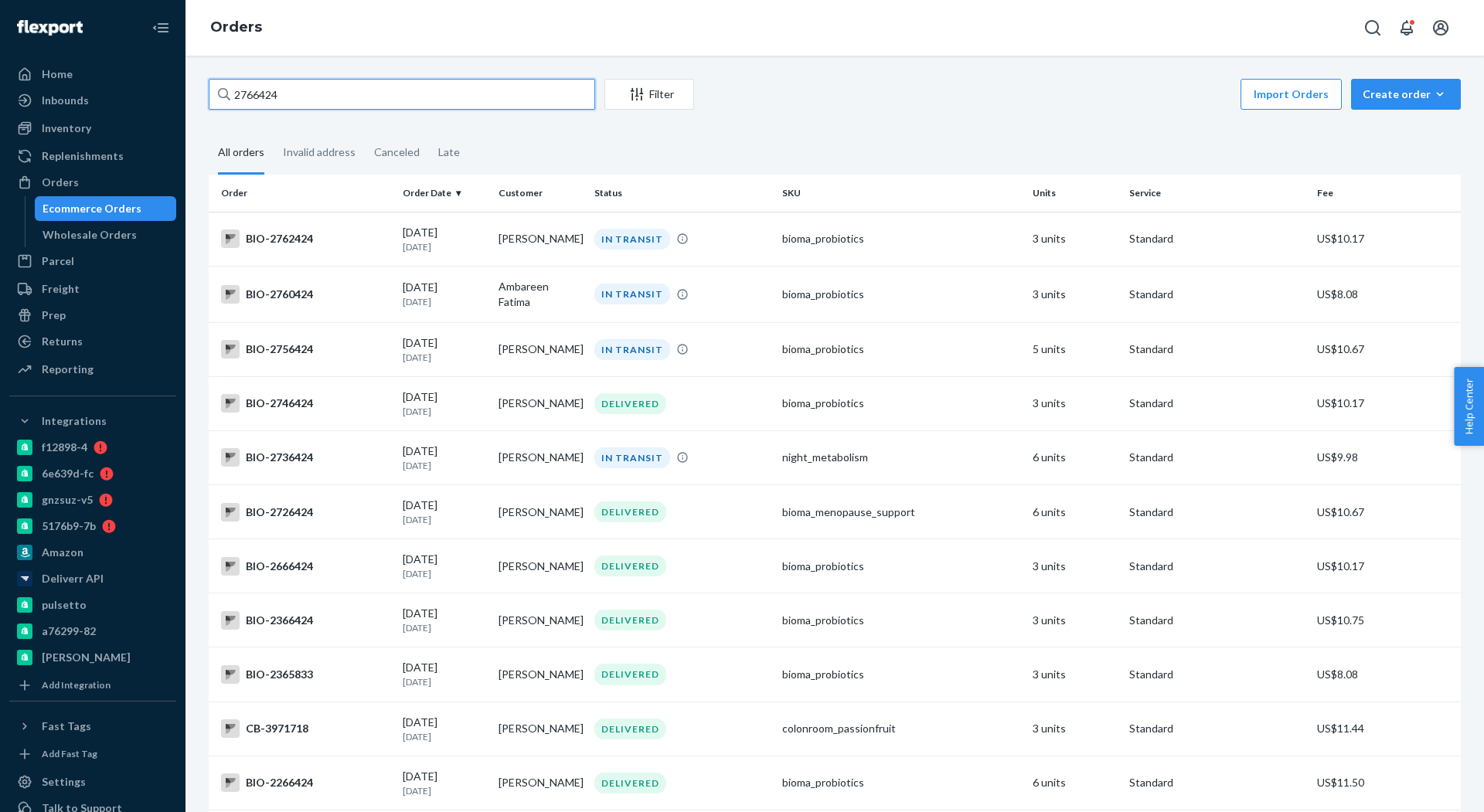
click at [338, 102] on input "2766424" at bounding box center [402, 94] width 387 height 31
paste input "8375"
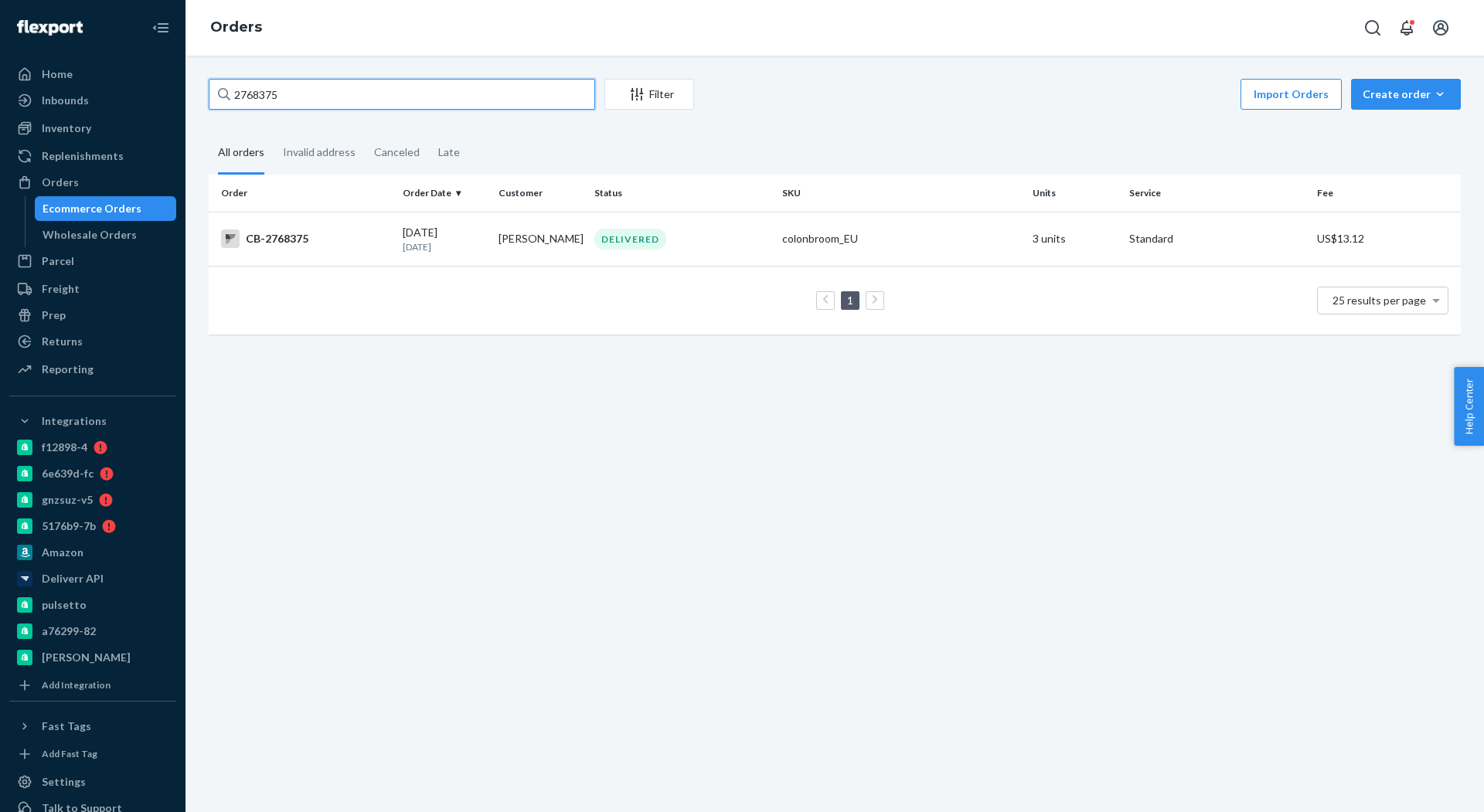
click at [326, 81] on input "2768375" at bounding box center [402, 94] width 387 height 31
click at [322, 92] on input "2768375" at bounding box center [402, 94] width 387 height 31
paste input "6566"
click at [322, 92] on input "2768375" at bounding box center [402, 94] width 387 height 31
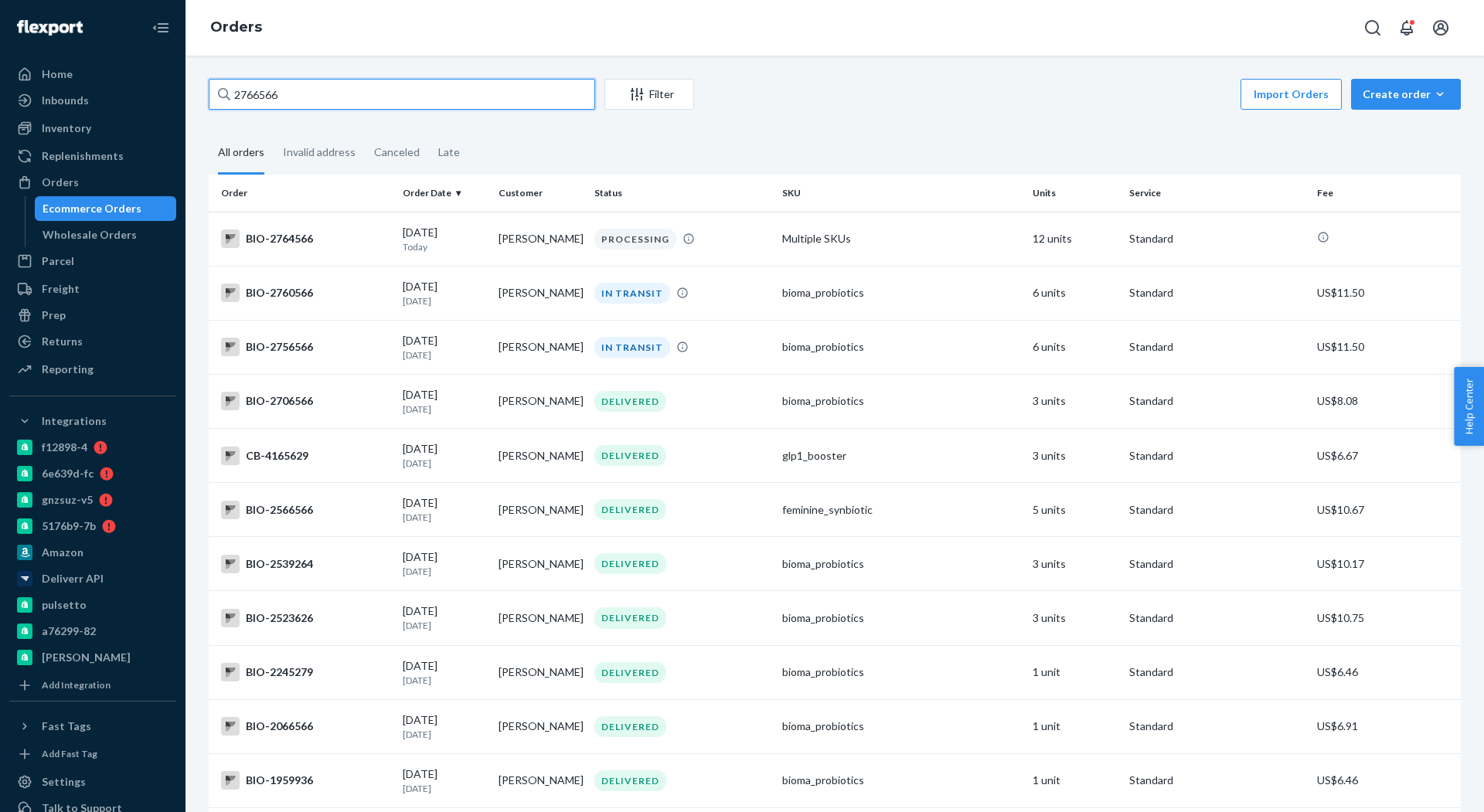
click at [353, 91] on input "2766566" at bounding box center [402, 94] width 387 height 31
paste input "36069"
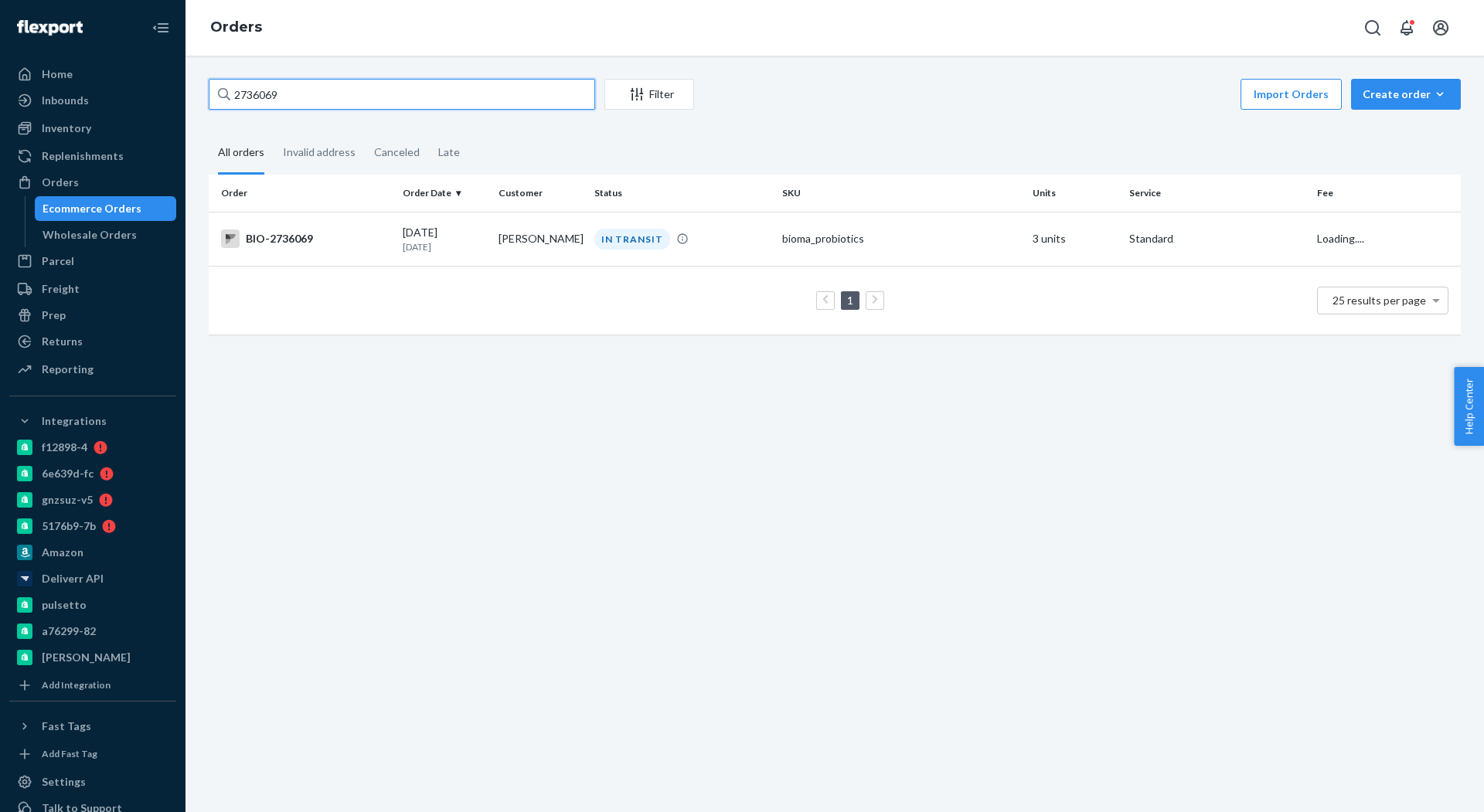
type input "2736069"
click at [1446, 27] on icon "Open account menu" at bounding box center [1441, 28] width 19 height 19
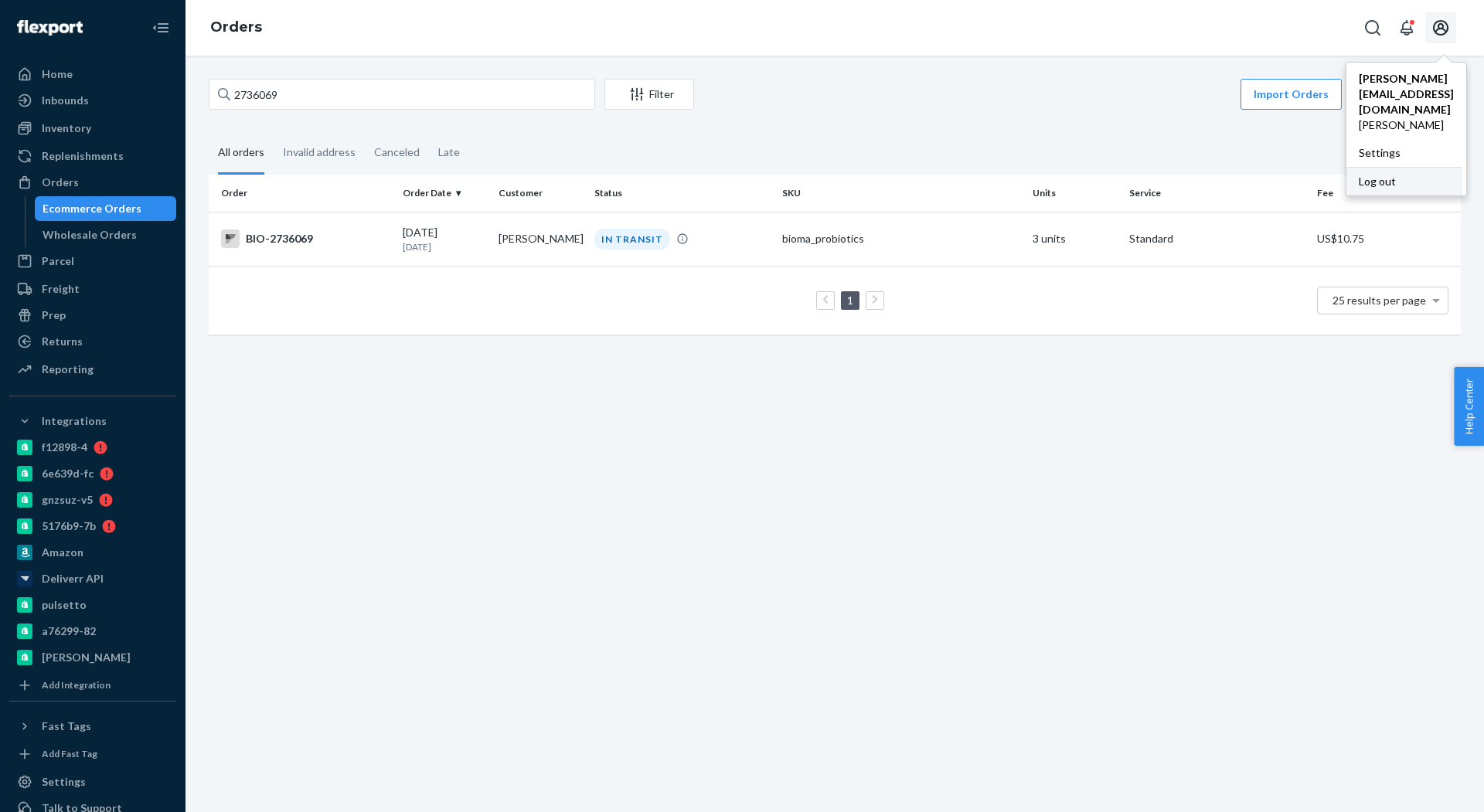
click at [1346, 167] on div "Log out" at bounding box center [1404, 182] width 116 height 29
